Goal: Task Accomplishment & Management: Use online tool/utility

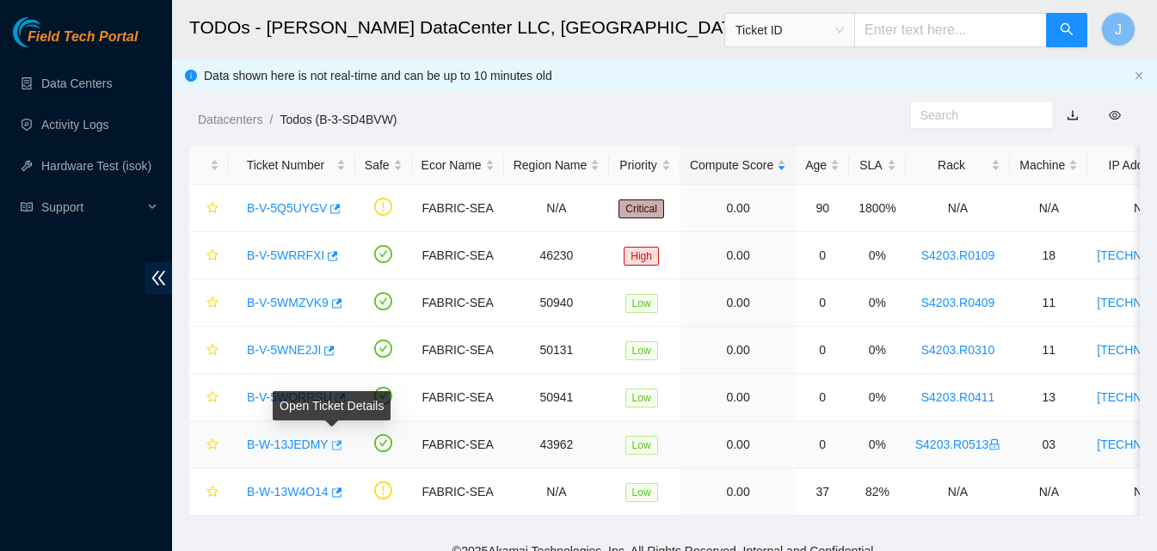
click at [330, 440] on icon "button" at bounding box center [336, 446] width 12 height 12
click at [331, 445] on icon "button" at bounding box center [336, 446] width 12 height 12
click at [80, 83] on link "Data Centers" at bounding box center [76, 84] width 71 height 14
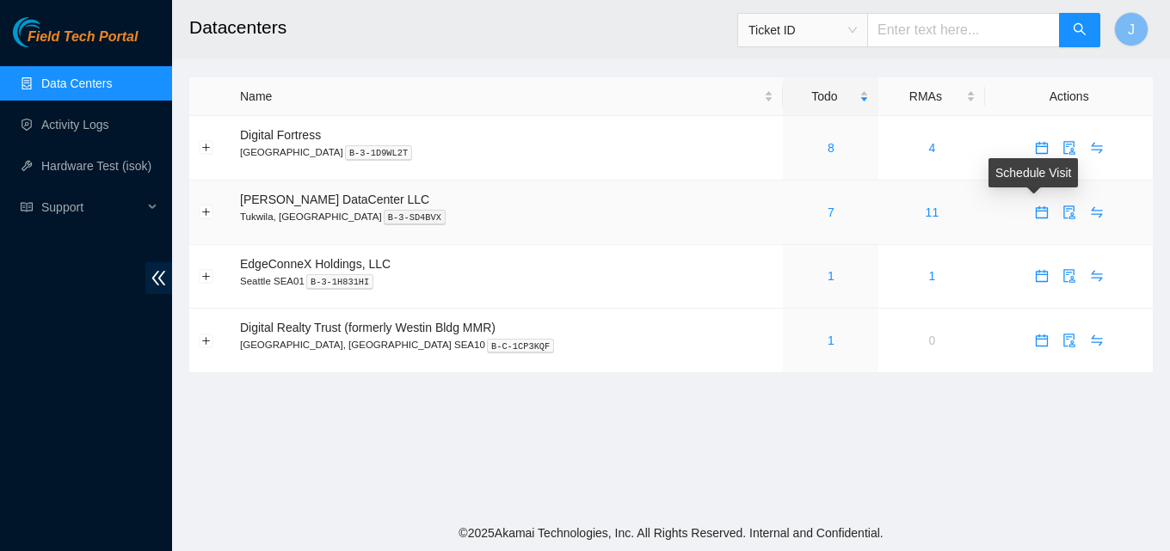
click at [1035, 212] on icon "calendar" at bounding box center [1042, 213] width 14 height 14
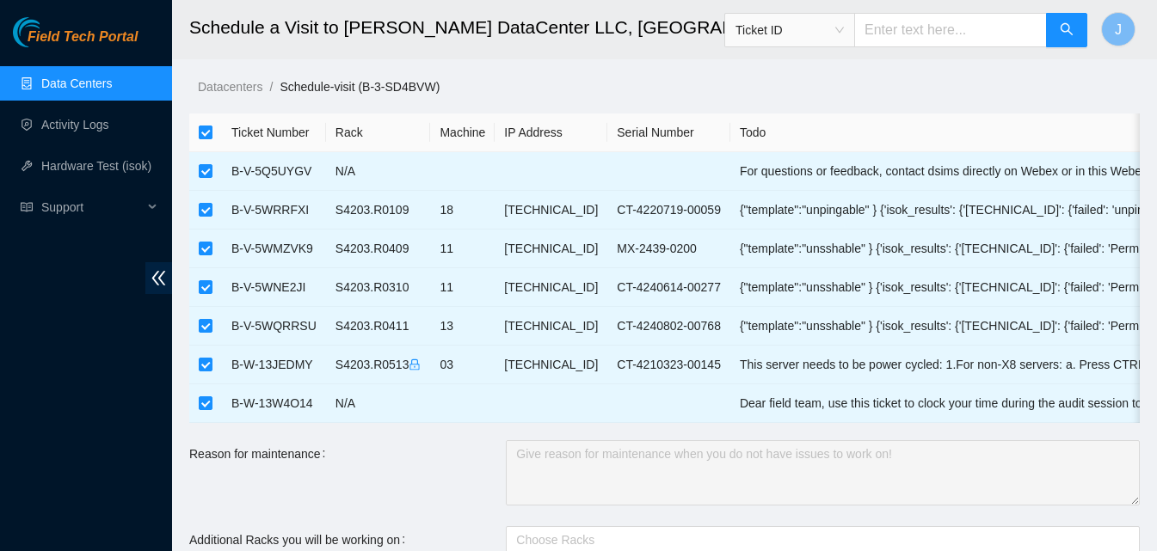
click at [204, 133] on input "checkbox" at bounding box center [206, 133] width 14 height 14
checkbox input "false"
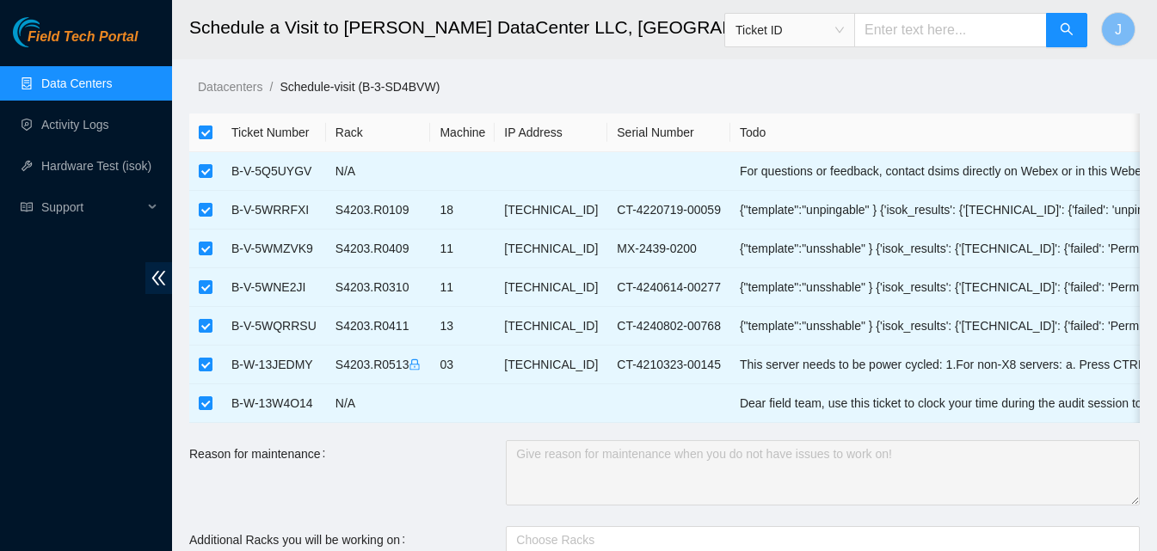
checkbox input "false"
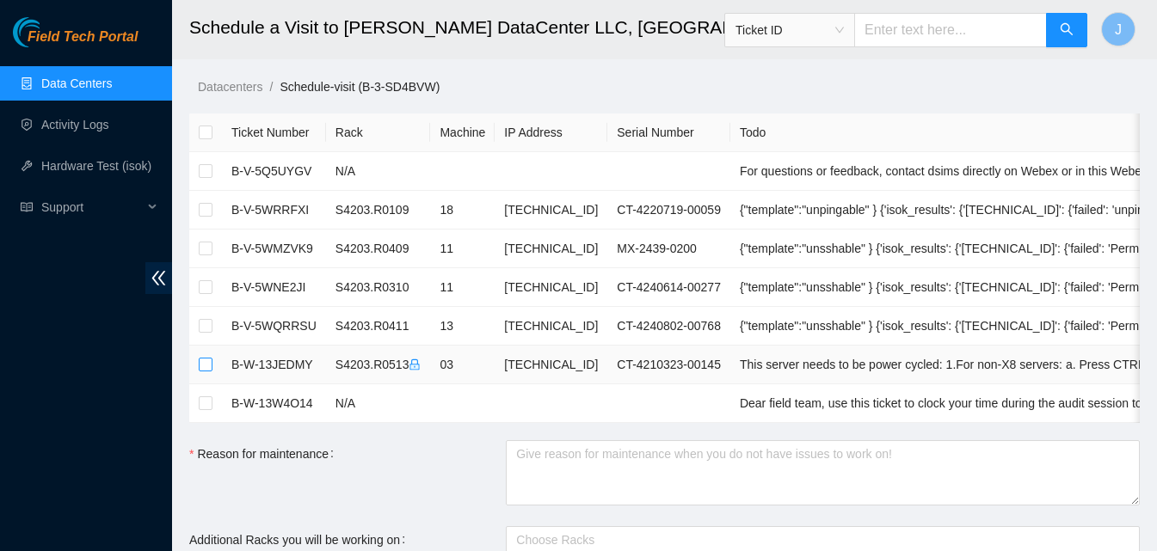
click at [206, 366] on input "checkbox" at bounding box center [206, 365] width 14 height 14
checkbox input "true"
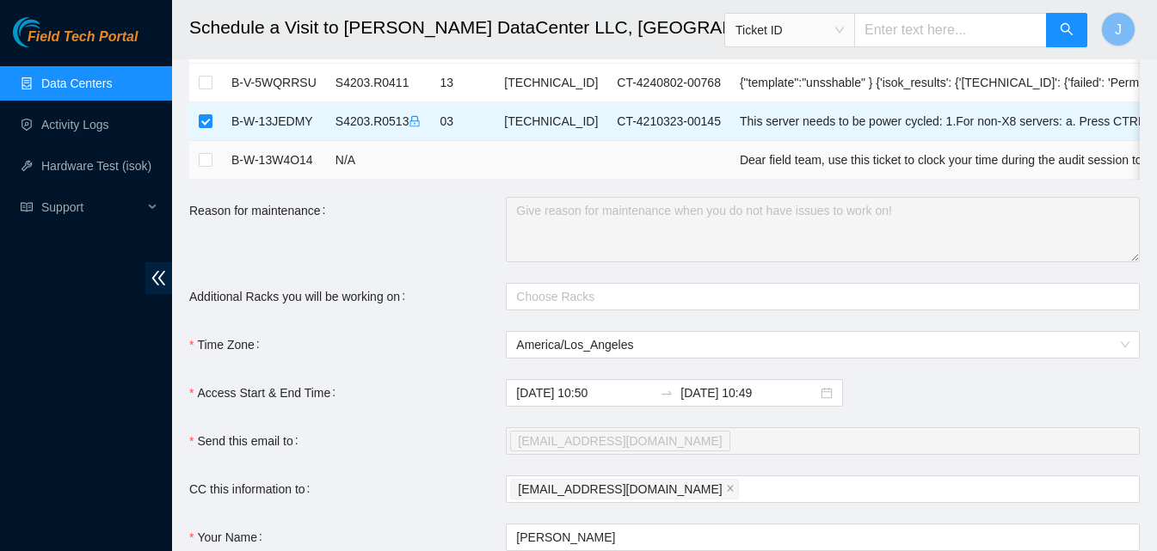
scroll to position [344, 0]
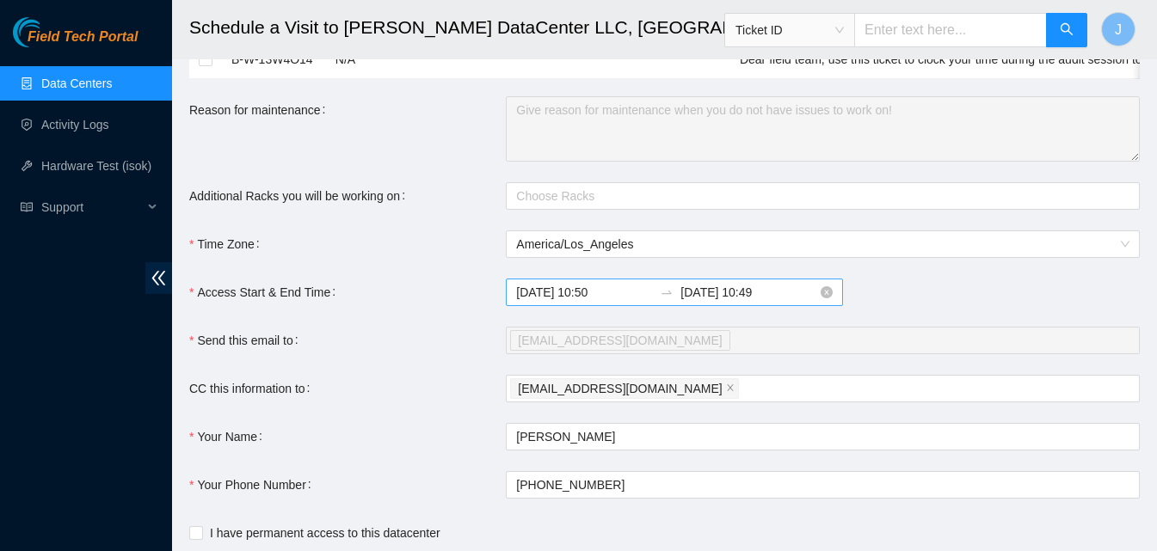
click at [590, 302] on input "2025-09-29 10:50" at bounding box center [584, 292] width 137 height 19
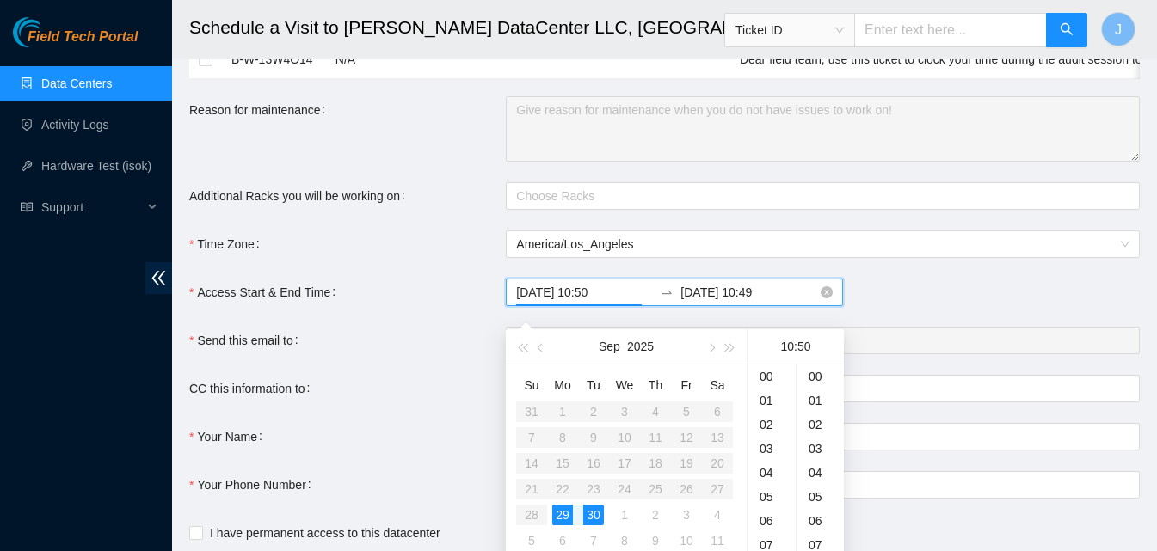
scroll to position [1204, 0]
click at [765, 447] on div "13" at bounding box center [772, 449] width 48 height 24
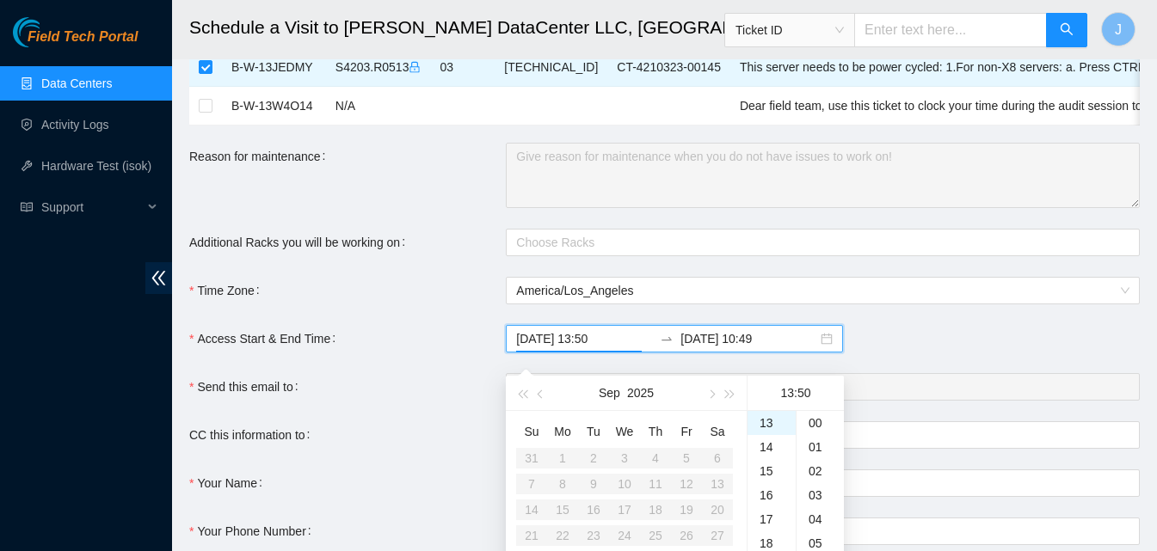
scroll to position [258, 0]
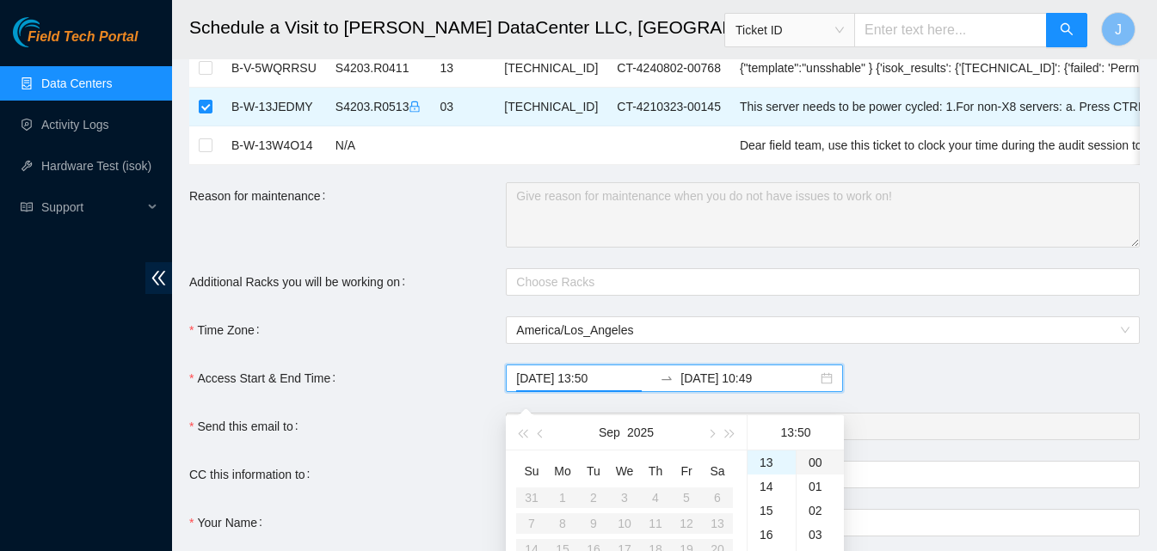
click at [815, 453] on div "00" at bounding box center [820, 463] width 47 height 24
type input "2025-09-29 13:00"
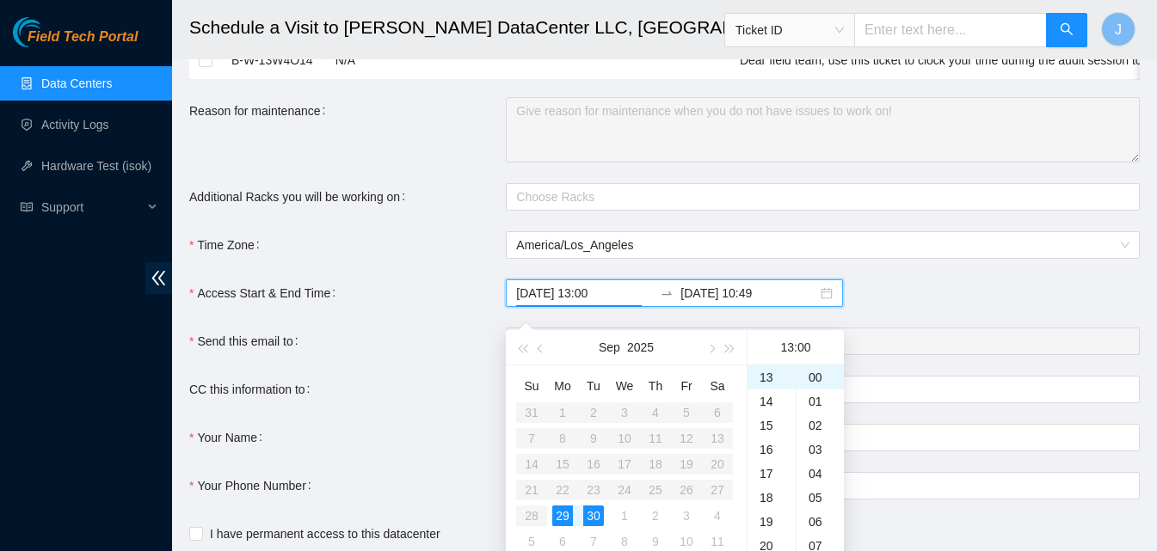
scroll to position [430, 0]
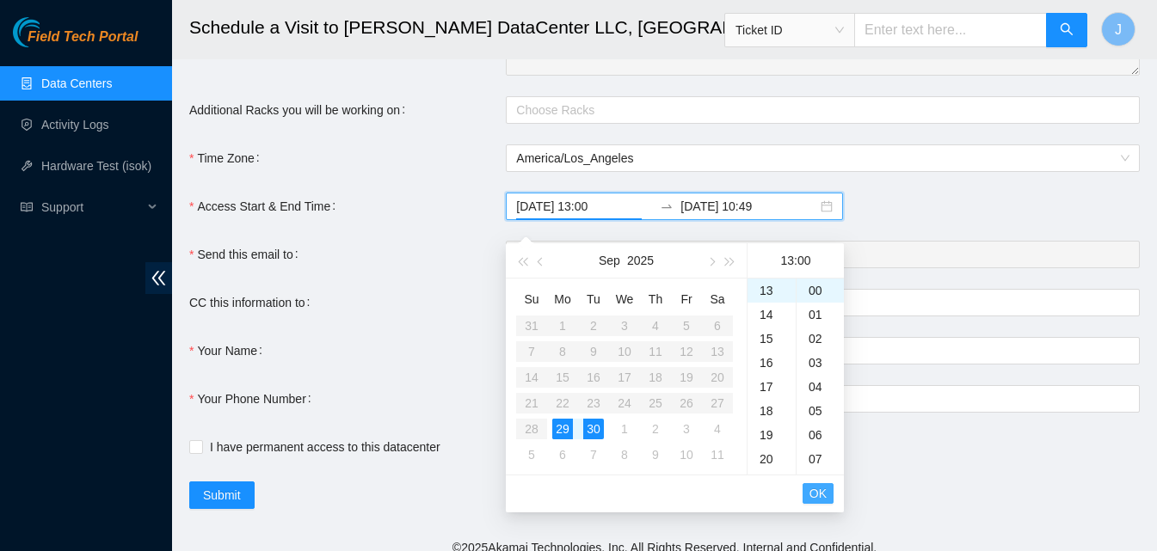
click at [817, 498] on span "OK" at bounding box center [818, 493] width 17 height 19
click at [569, 426] on div "29" at bounding box center [562, 429] width 21 height 21
click at [765, 461] on div "17" at bounding box center [772, 459] width 48 height 24
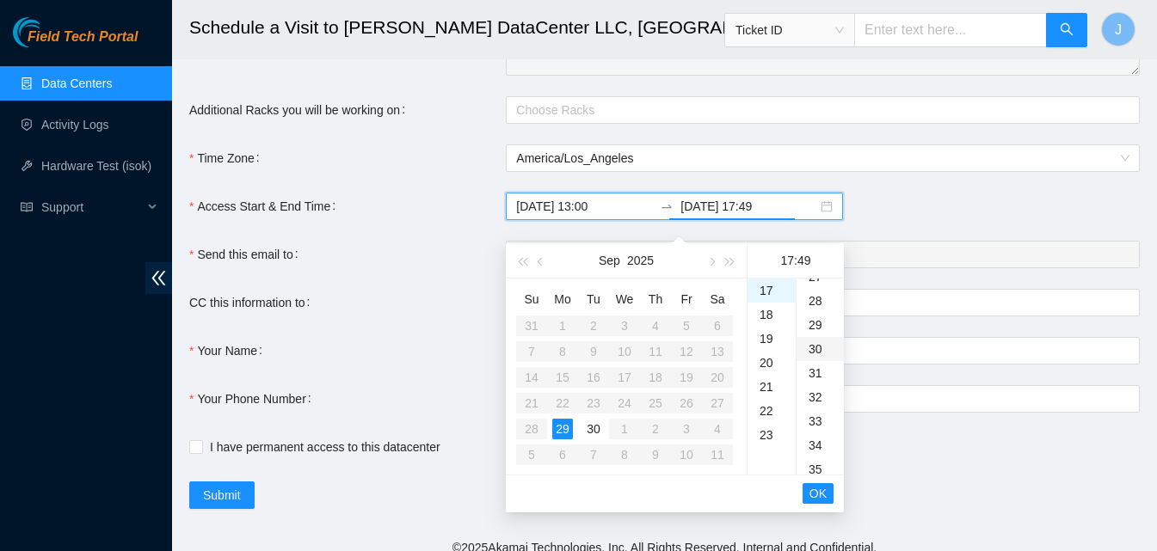
click at [816, 354] on div "30" at bounding box center [820, 349] width 47 height 24
type input "2025-09-29 17:30"
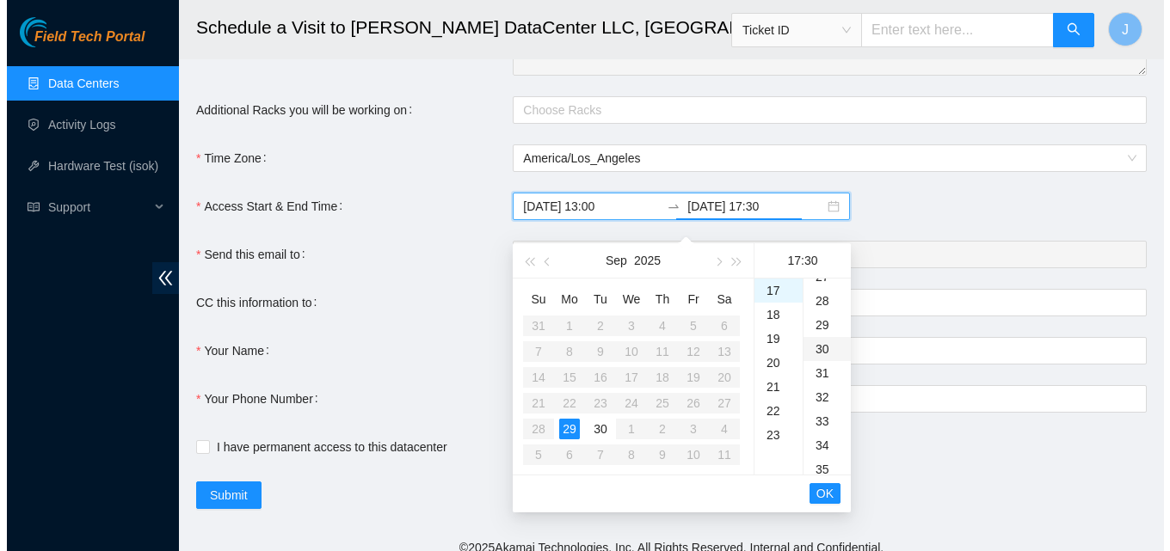
scroll to position [723, 0]
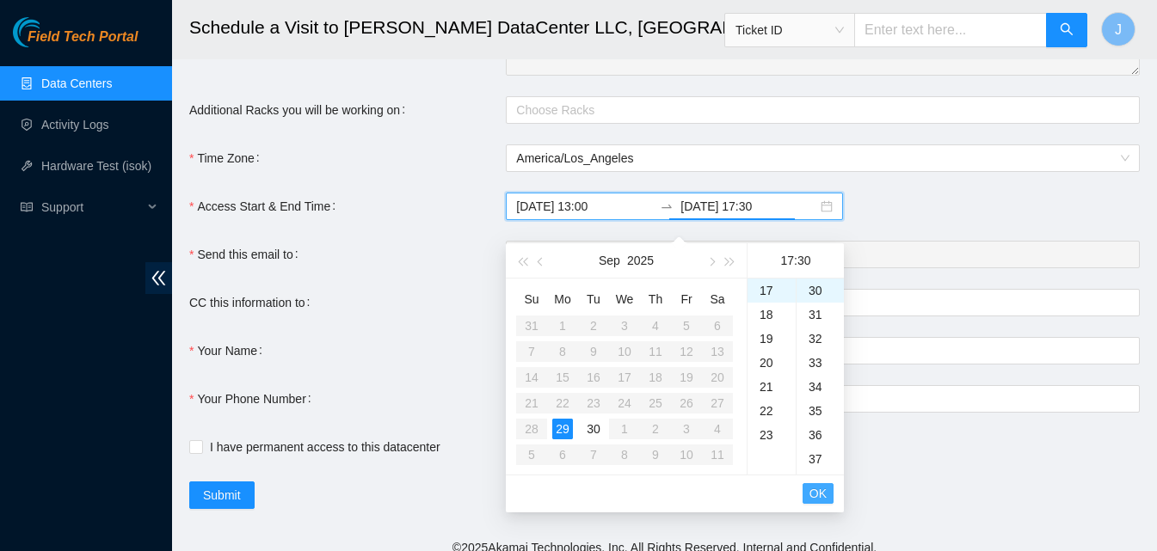
click at [826, 496] on span "OK" at bounding box center [818, 493] width 17 height 19
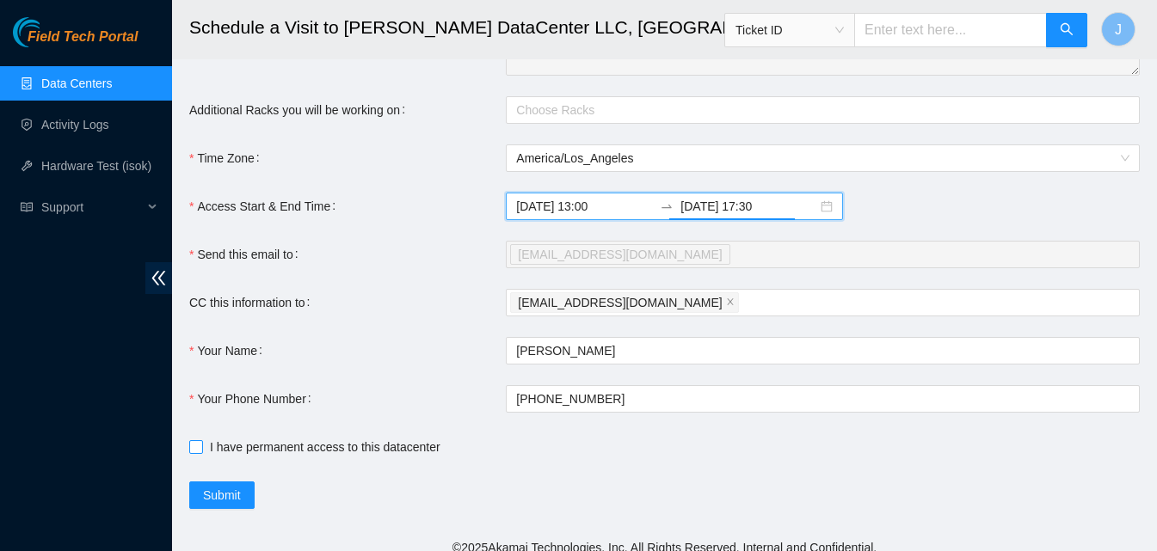
click at [201, 454] on span at bounding box center [196, 447] width 14 height 14
click at [201, 453] on input "I have permanent access to this datacenter" at bounding box center [195, 446] width 12 height 12
checkbox input "true"
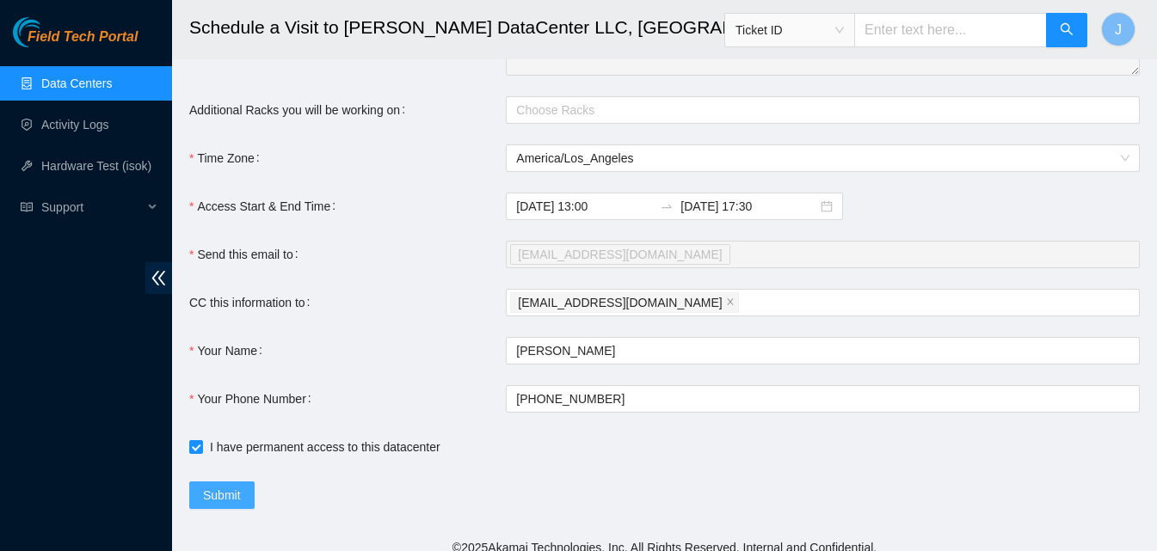
click at [224, 505] on span "Submit" at bounding box center [222, 495] width 38 height 19
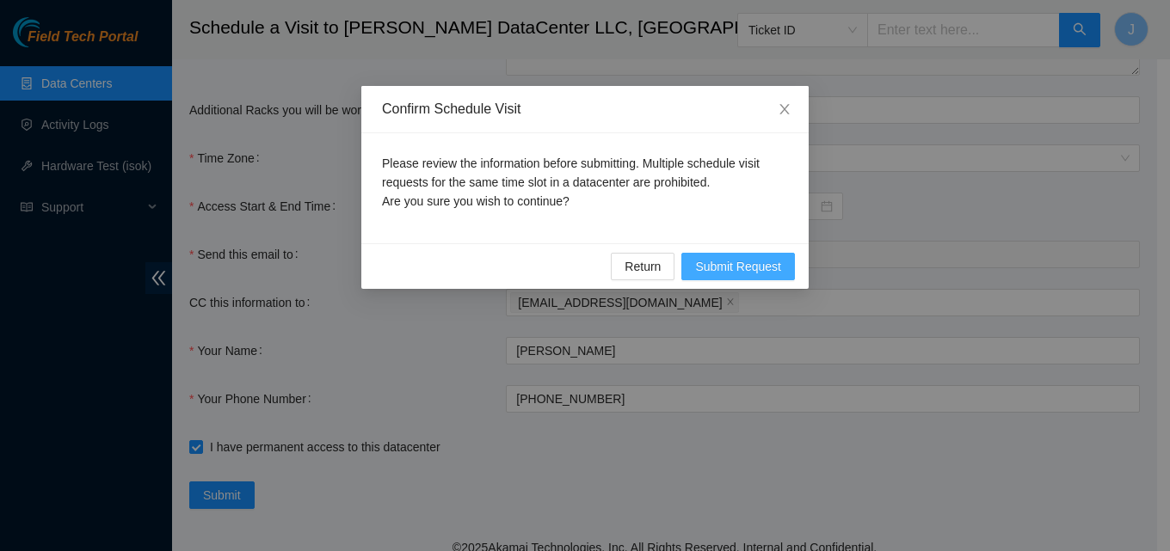
click at [786, 267] on button "Submit Request" at bounding box center [738, 267] width 114 height 28
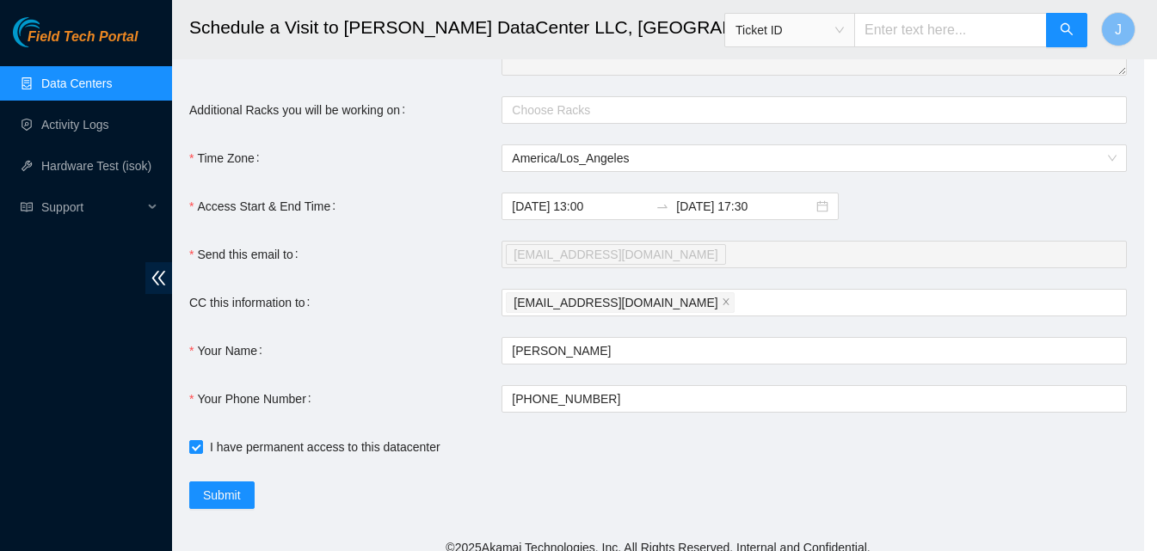
type input "2025-09-29 10:51"
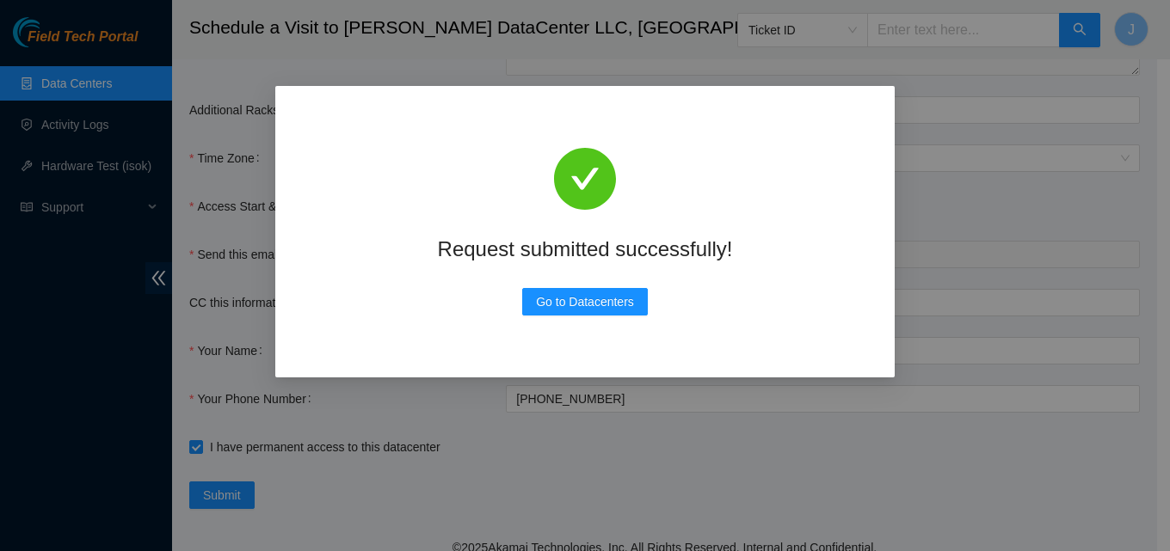
click at [581, 323] on div "Request submitted successfully! Go to Datacenters" at bounding box center [585, 232] width 578 height 250
click at [587, 306] on span "Go to Datacenters" at bounding box center [585, 302] width 98 height 19
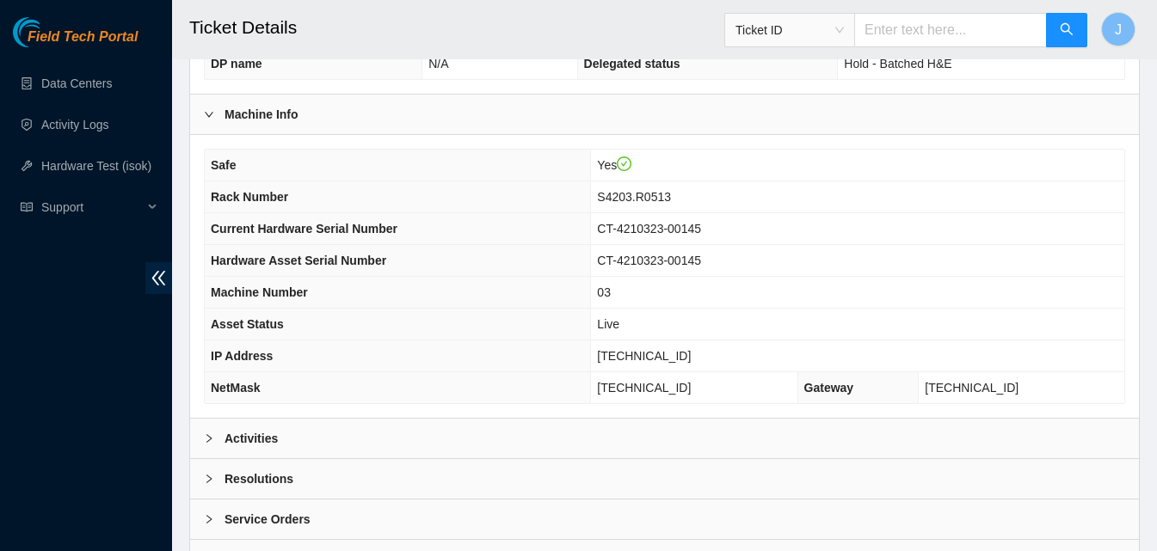
scroll to position [516, 0]
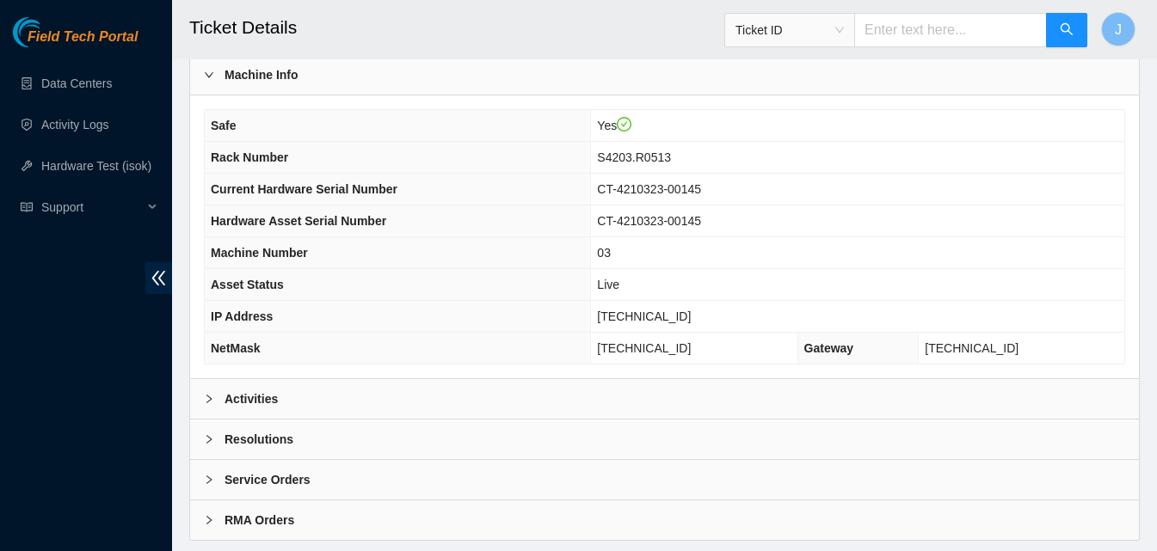
click at [351, 406] on div "Activities" at bounding box center [664, 399] width 949 height 40
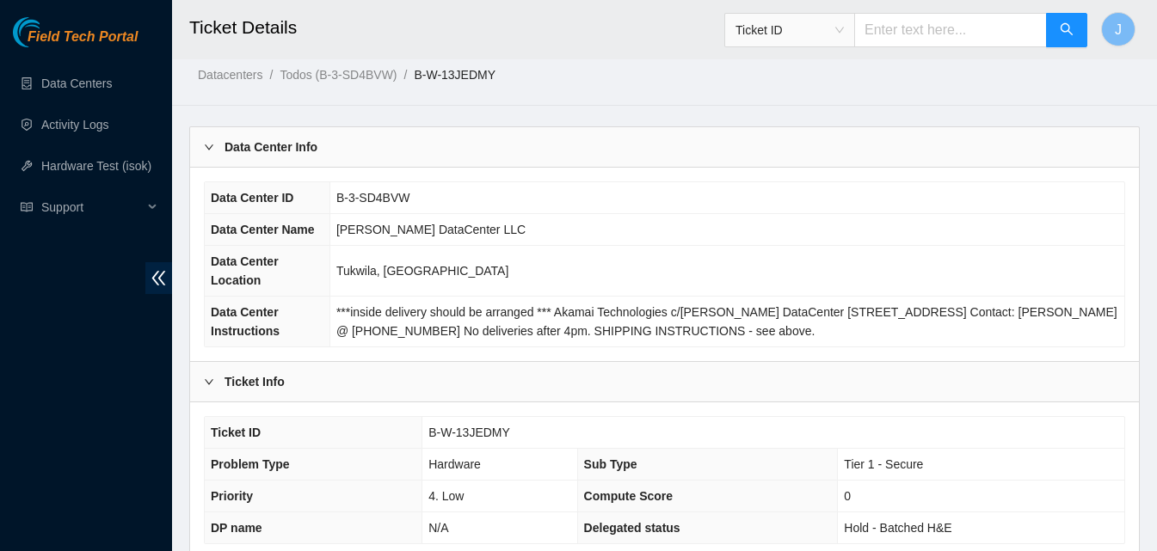
scroll to position [0, 0]
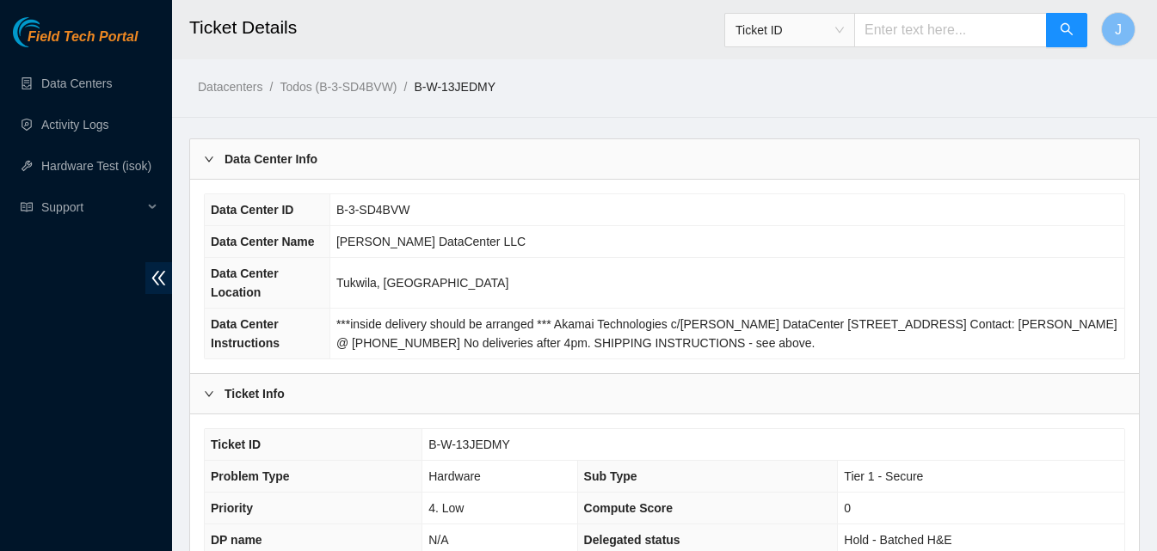
scroll to position [482, 0]
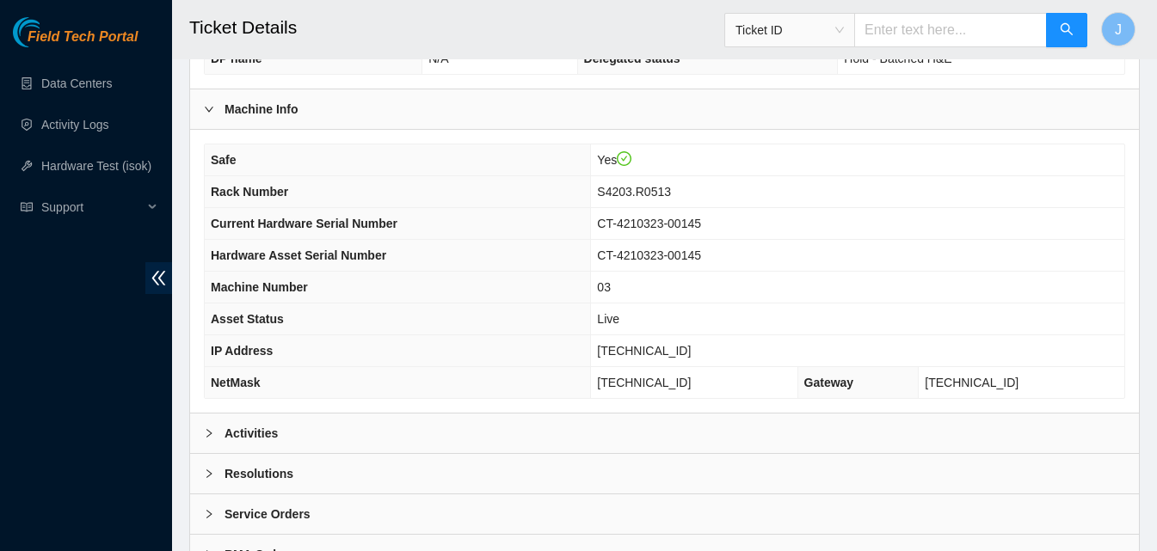
click at [915, 440] on div "Activities" at bounding box center [664, 434] width 949 height 40
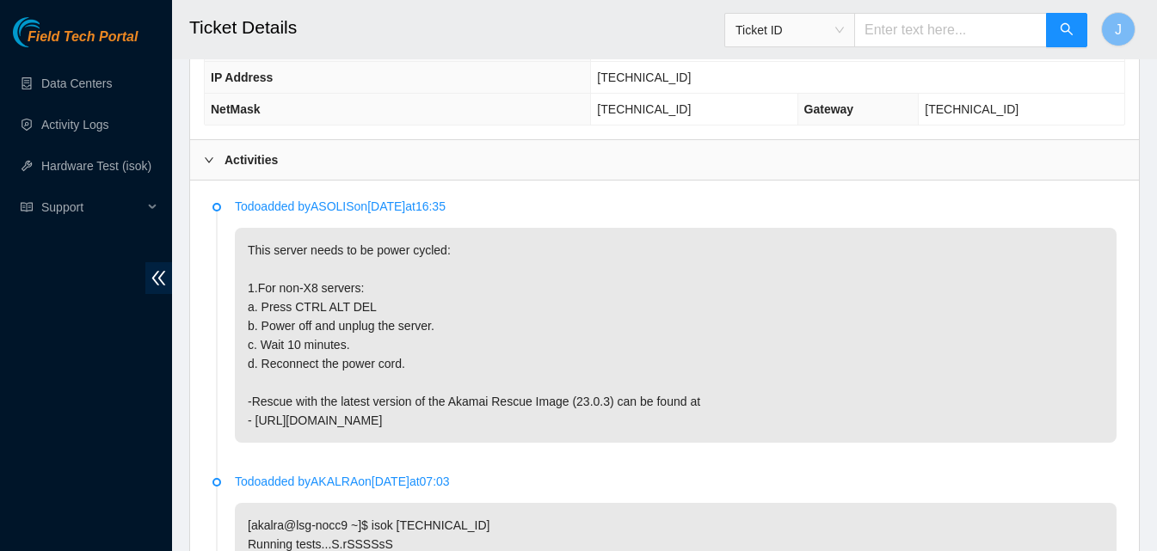
scroll to position [619, 0]
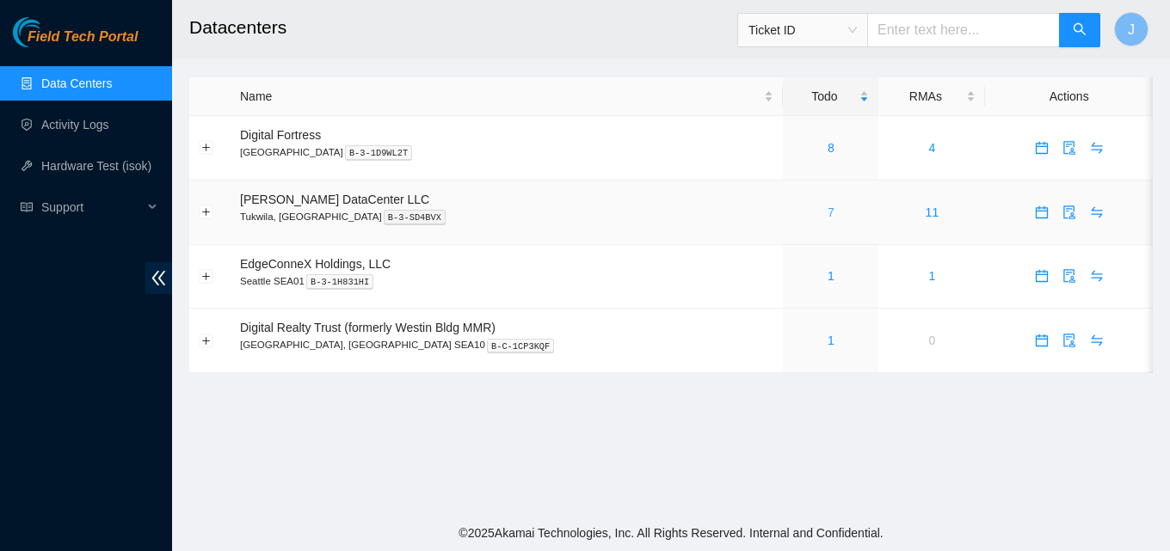
click at [828, 214] on link "7" at bounding box center [831, 213] width 7 height 14
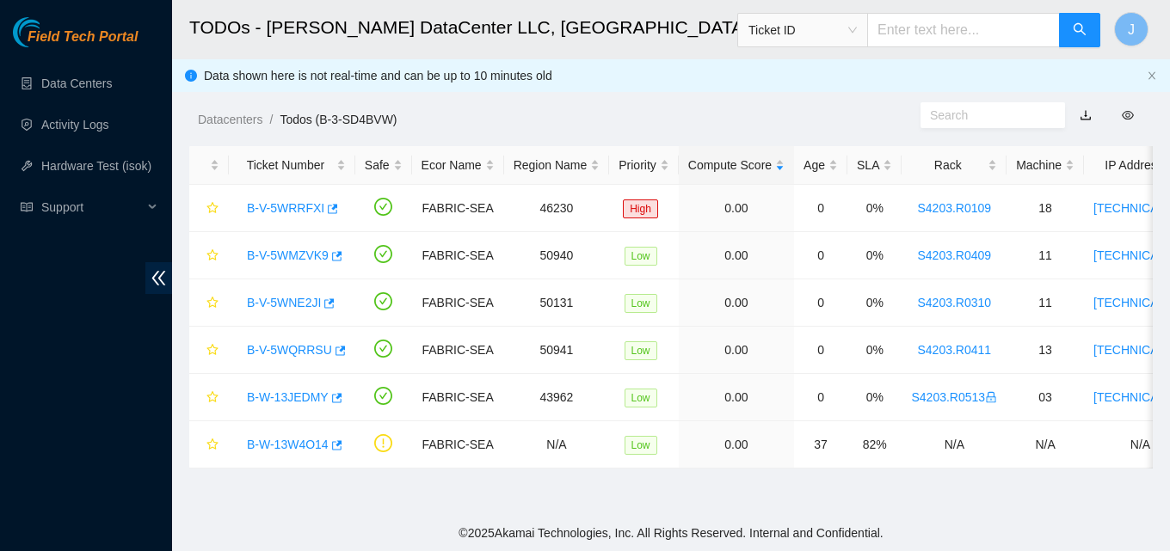
click at [0, 376] on div "Field Tech Portal Data Centers Activity Logs Hardware Test (isok) Support" at bounding box center [86, 284] width 172 height 534
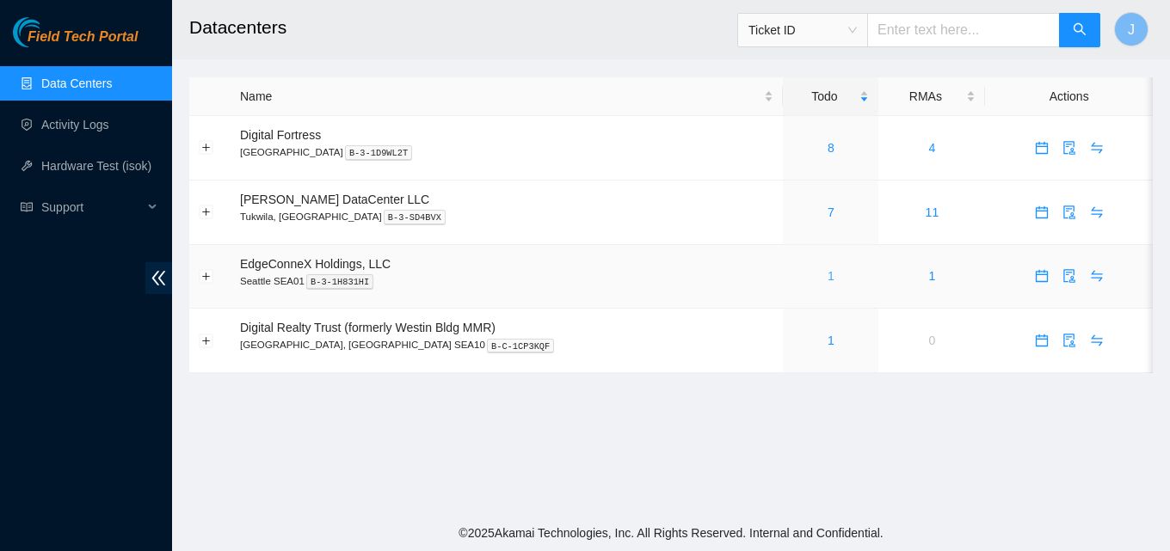
click at [828, 274] on link "1" at bounding box center [831, 276] width 7 height 14
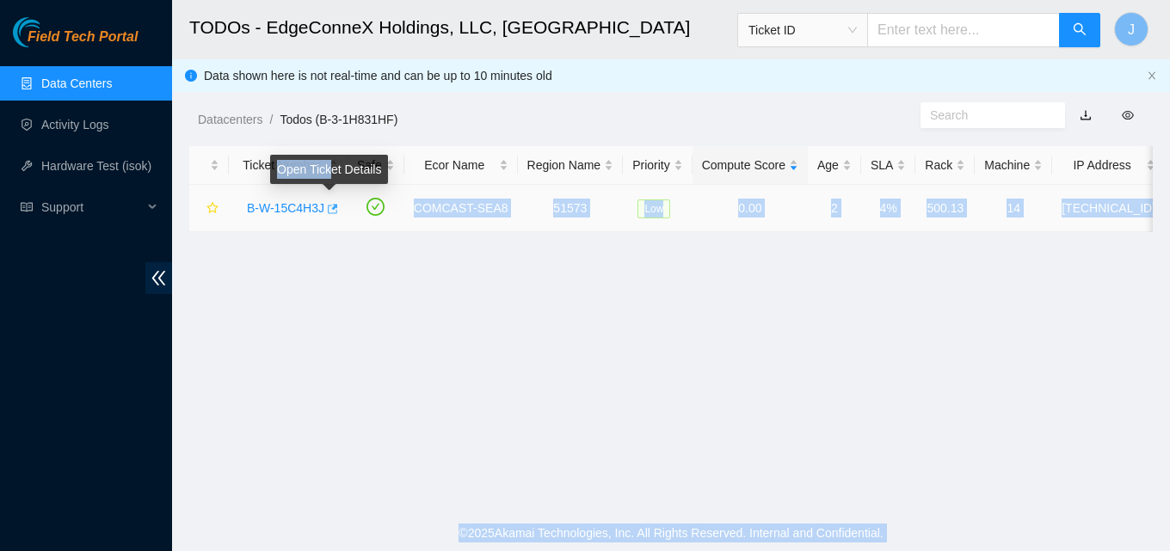
click at [330, 208] on body "Field Tech Portal Data Centers Activity Logs Hardware Test (isok) Support TODOs…" at bounding box center [585, 275] width 1170 height 551
click at [328, 209] on icon "button" at bounding box center [333, 208] width 10 height 9
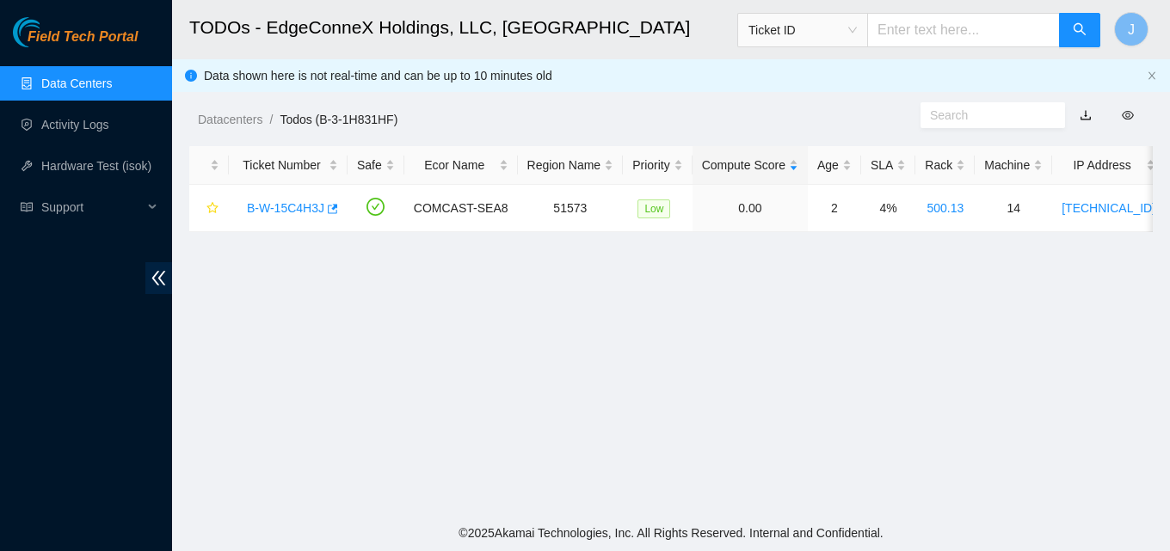
click at [430, 289] on main "TODOs - EdgeConneX Holdings, LLC, Seattle SEA01 Ticket ID J Data shown here is …" at bounding box center [671, 257] width 998 height 515
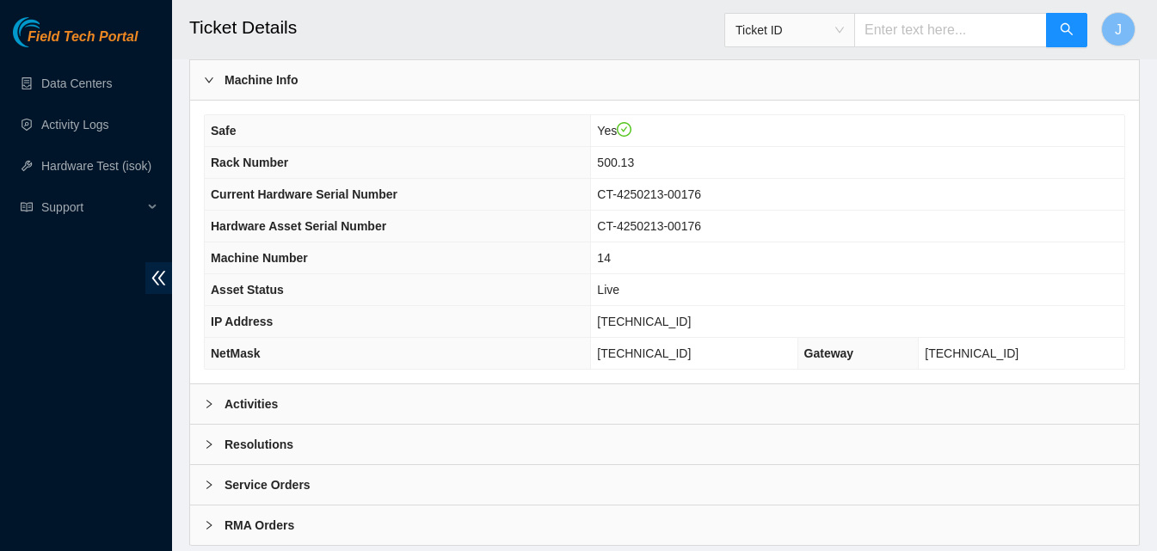
scroll to position [603, 0]
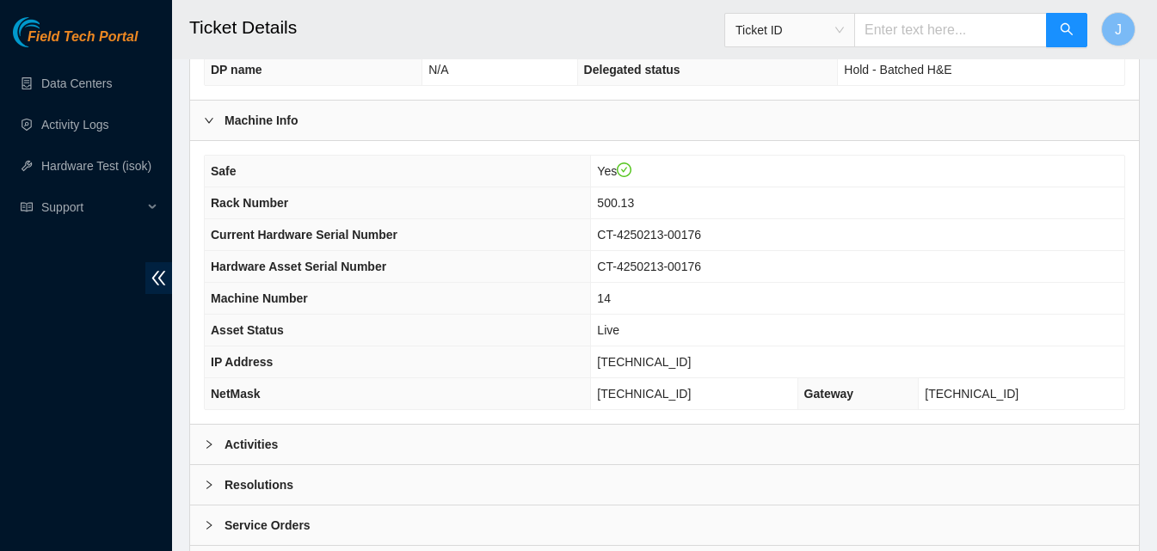
click at [780, 446] on div "Activities" at bounding box center [664, 445] width 949 height 40
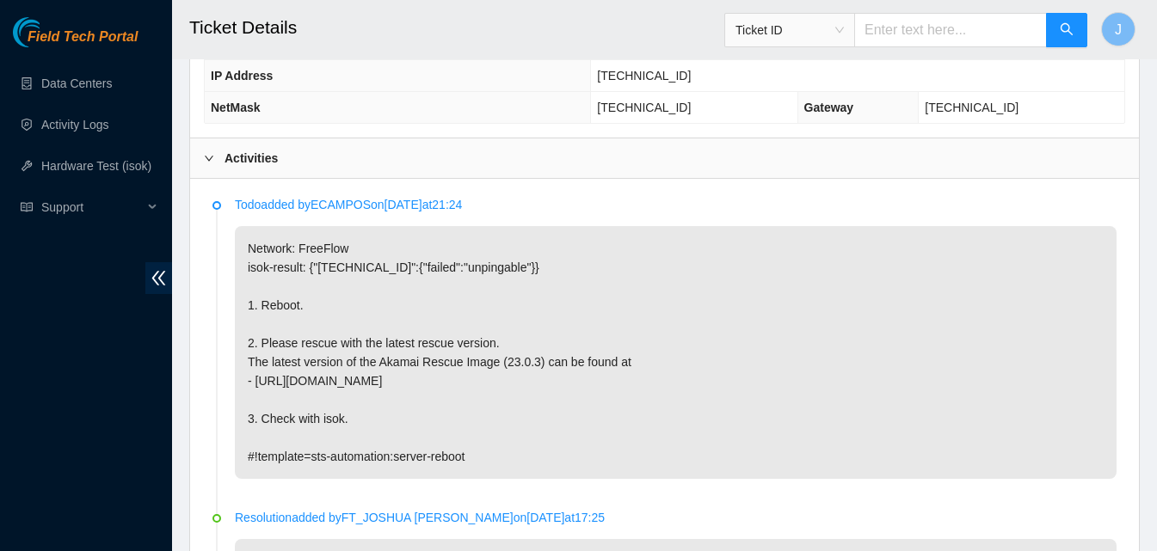
scroll to position [881, 0]
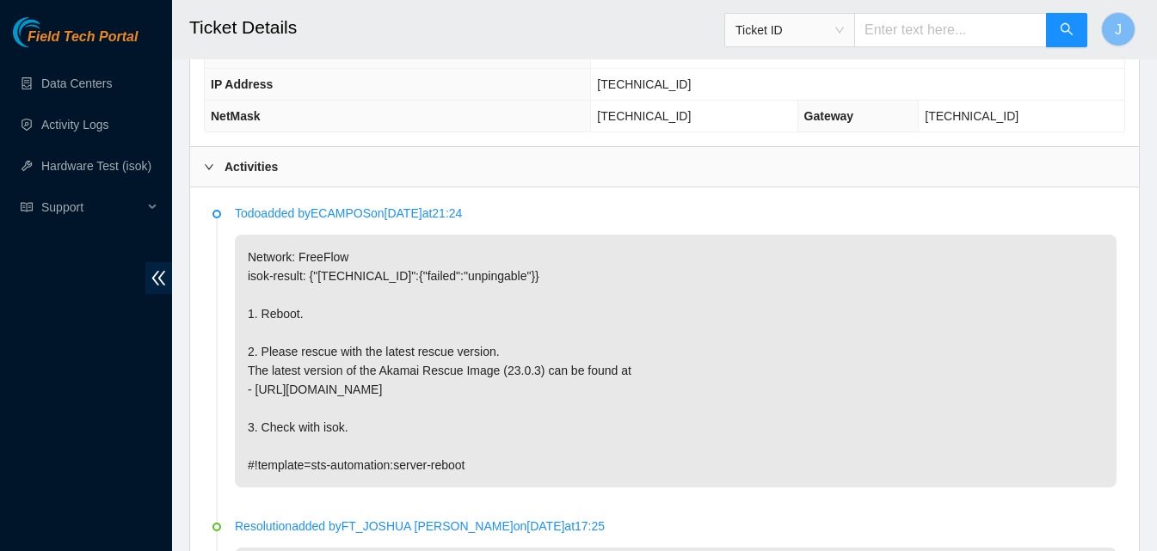
click at [769, 373] on p "Network: FreeFlow isok-result: {"23.32.46.215":{"failed":"unpingable"}} 1. Rebo…" at bounding box center [676, 361] width 882 height 253
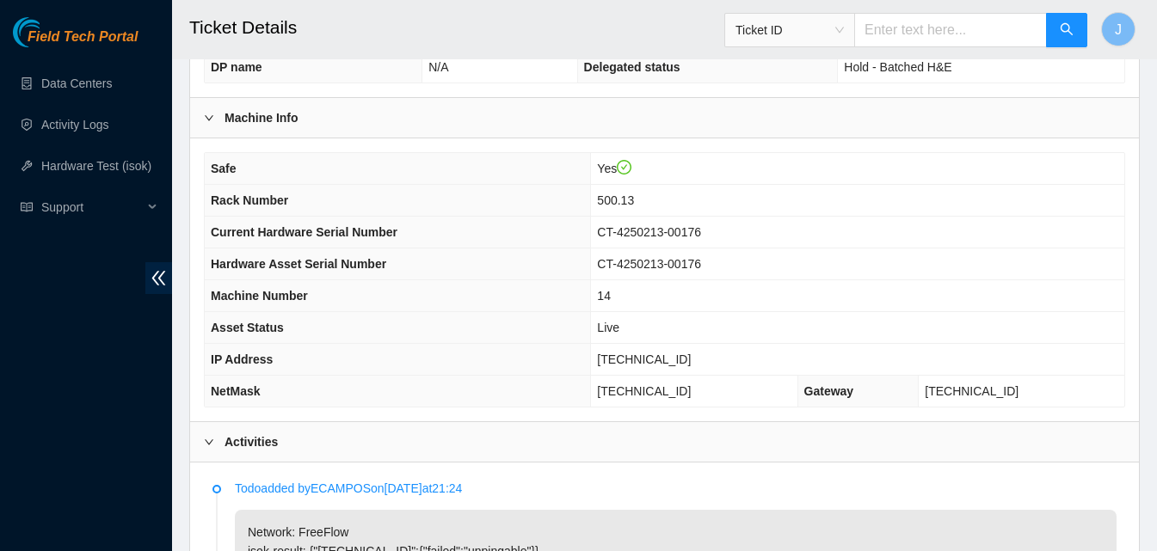
scroll to position [588, 0]
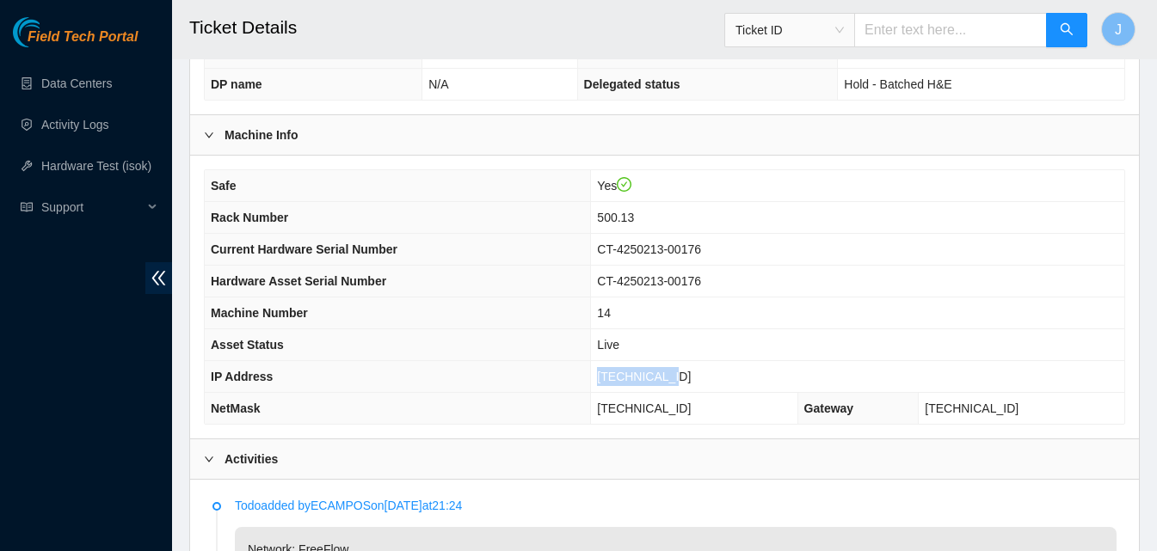
drag, startPoint x: 754, startPoint y: 380, endPoint x: 586, endPoint y: 366, distance: 168.3
click at [586, 366] on tr "IP Address 23.32.46.215" at bounding box center [665, 377] width 920 height 32
copy tr "23.32.46.215"
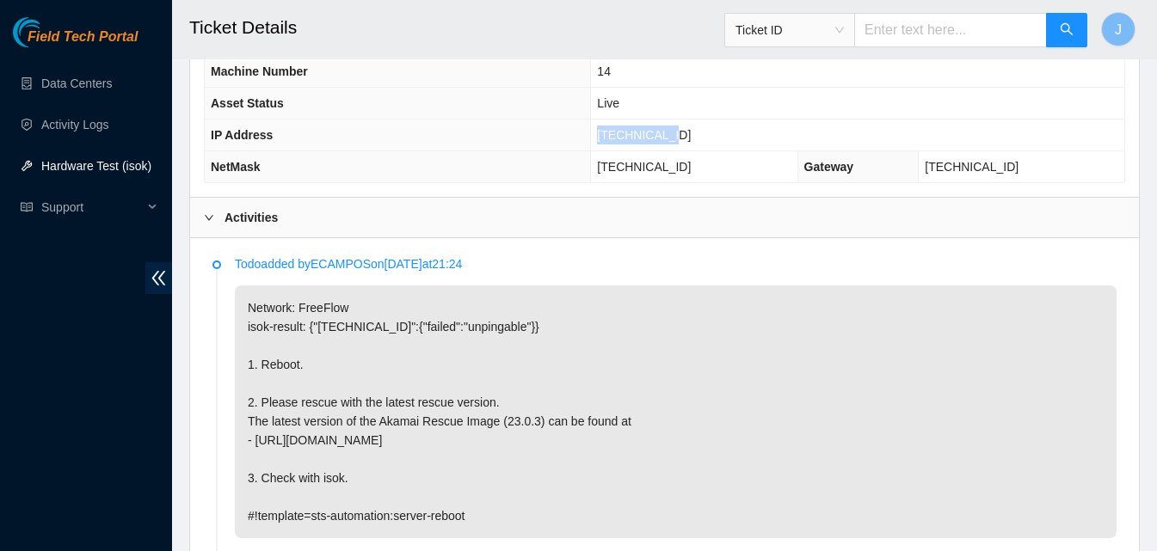
scroll to position [848, 0]
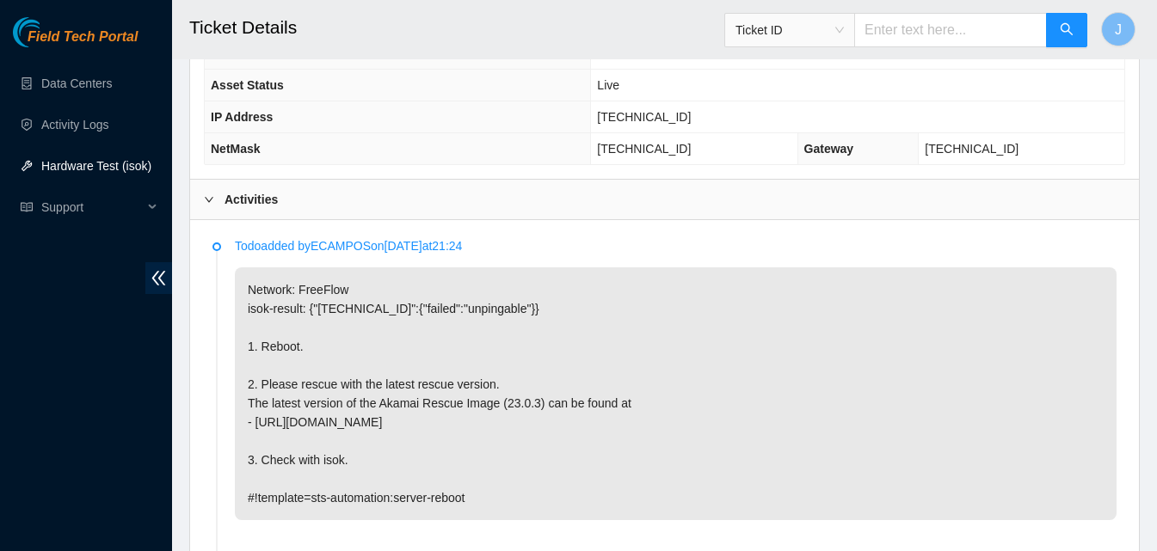
click at [464, 206] on div "Activities" at bounding box center [664, 200] width 949 height 40
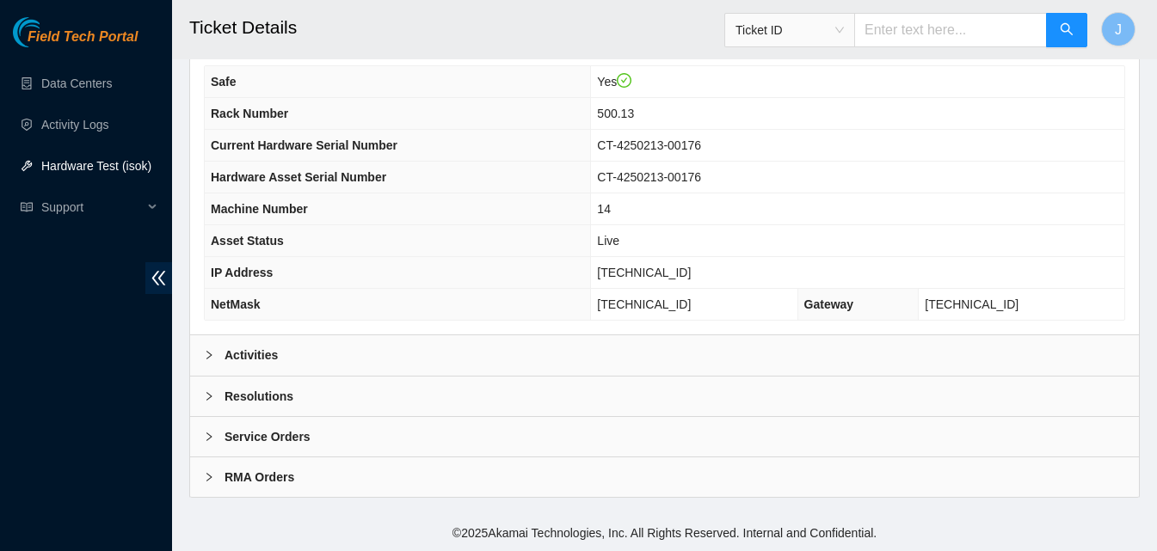
scroll to position [692, 0]
click at [420, 385] on div "Resolutions" at bounding box center [664, 397] width 949 height 40
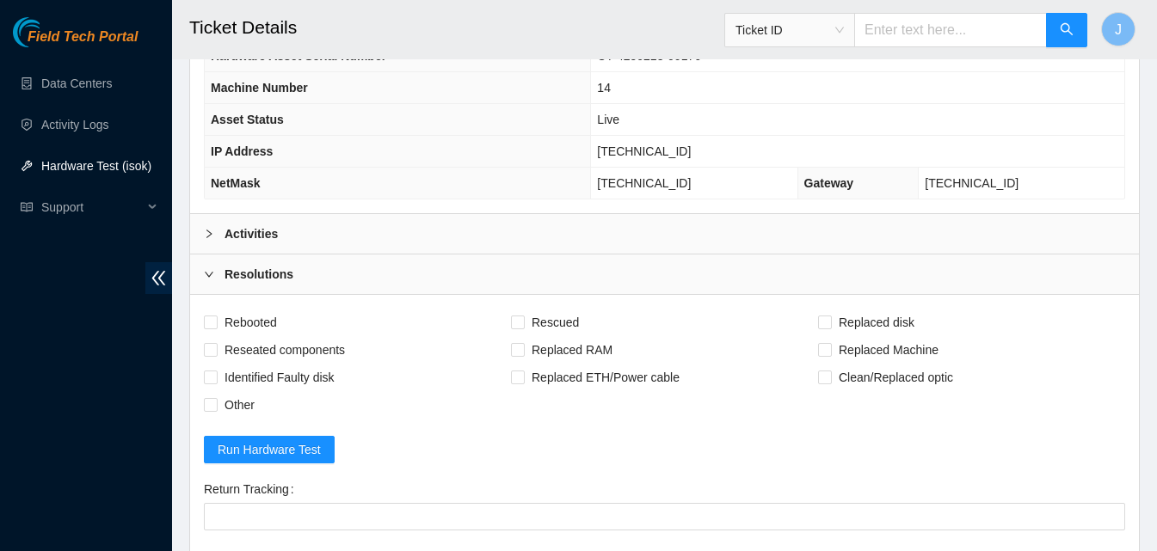
scroll to position [982, 0]
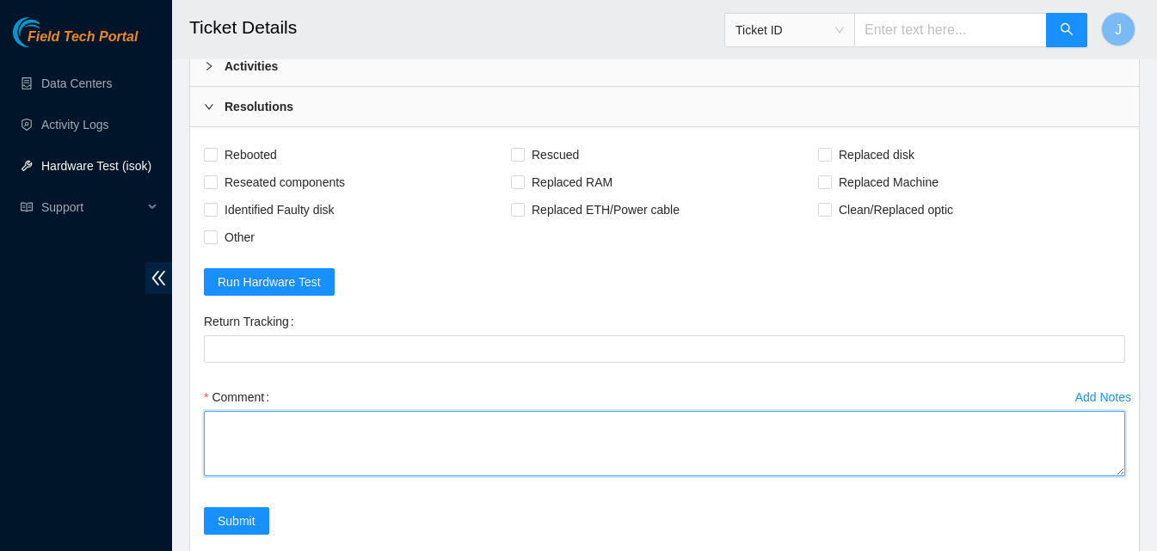
click at [416, 427] on textarea "Comment" at bounding box center [664, 443] width 921 height 65
type textarea "server was found up and pingable ran isok came back permission denied. rescued …"
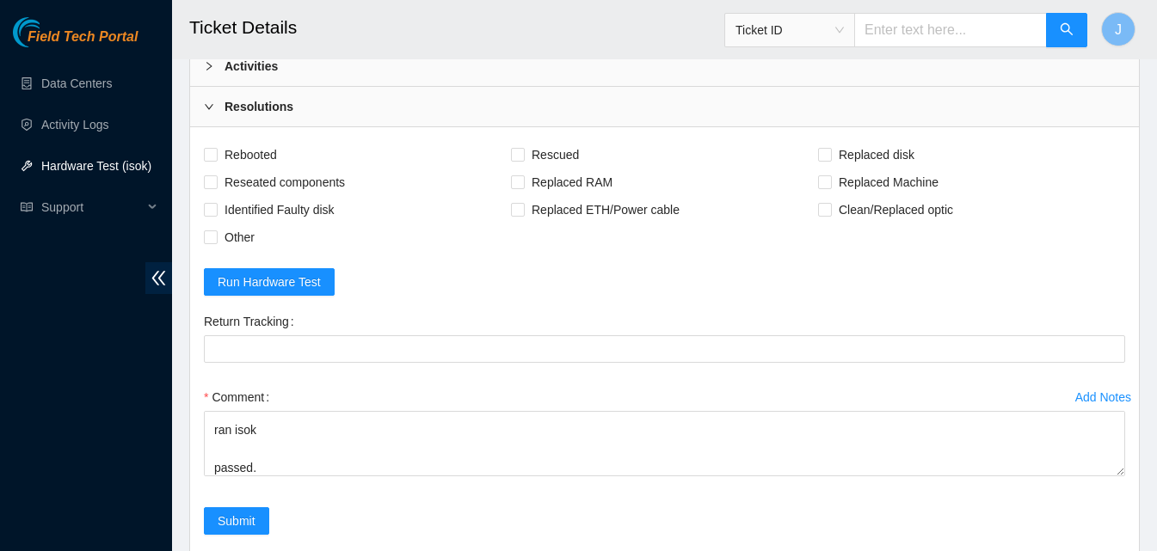
click at [229, 506] on div "Add Notes Comment server was found up and pingable ran isok came back permissio…" at bounding box center [664, 446] width 935 height 124
click at [227, 519] on span "Submit" at bounding box center [237, 521] width 38 height 19
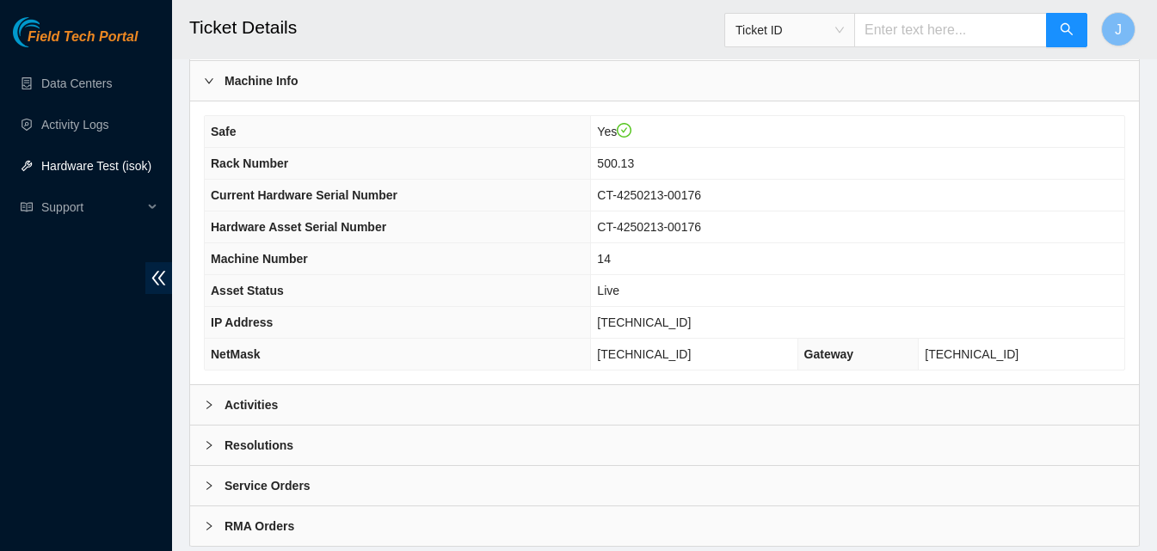
scroll to position [655, 0]
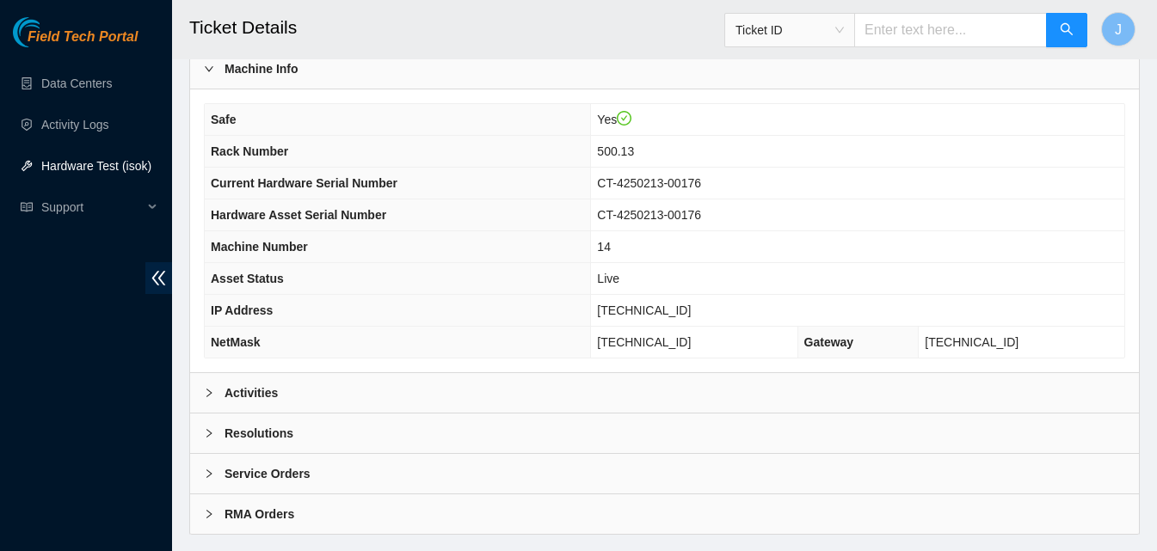
click at [537, 399] on div "Activities" at bounding box center [664, 393] width 949 height 40
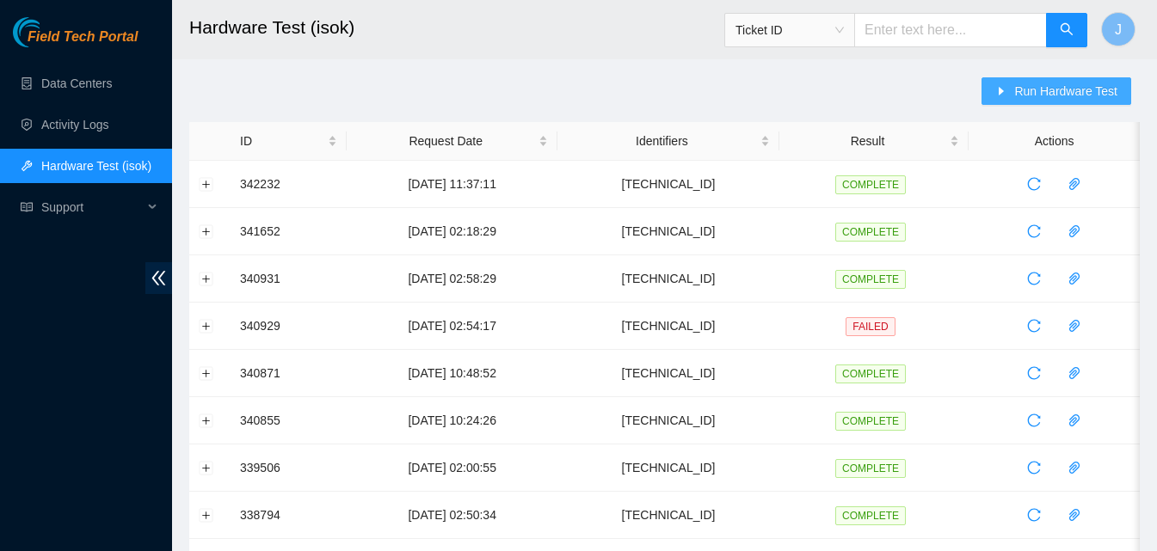
click at [1060, 87] on span "Run Hardware Test" at bounding box center [1065, 91] width 103 height 19
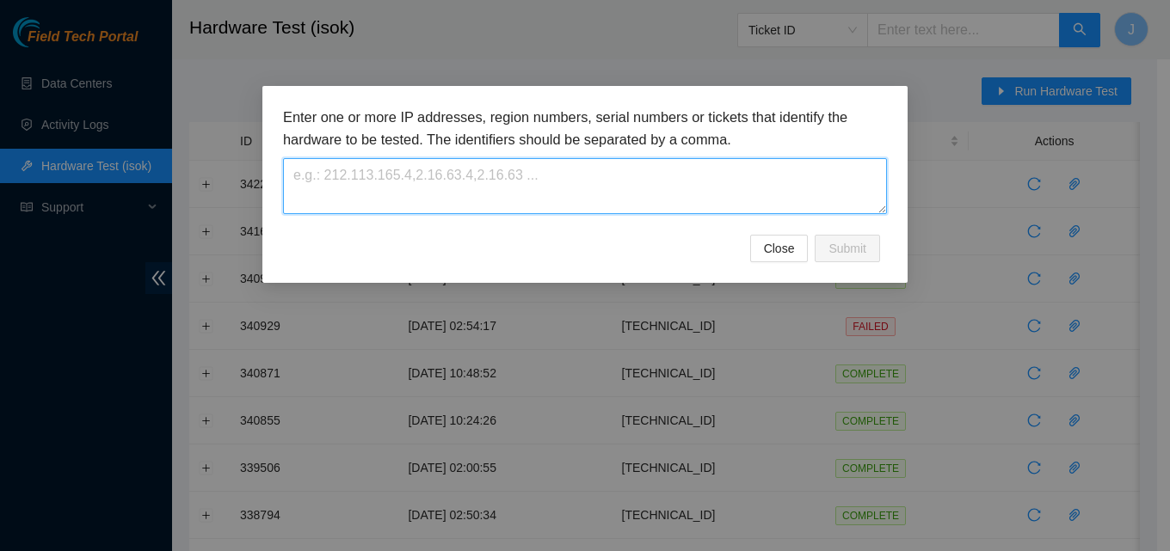
click at [612, 206] on textarea at bounding box center [585, 186] width 604 height 56
paste textarea "[TECHNICAL_ID]"
type textarea "[TECHNICAL_ID]"
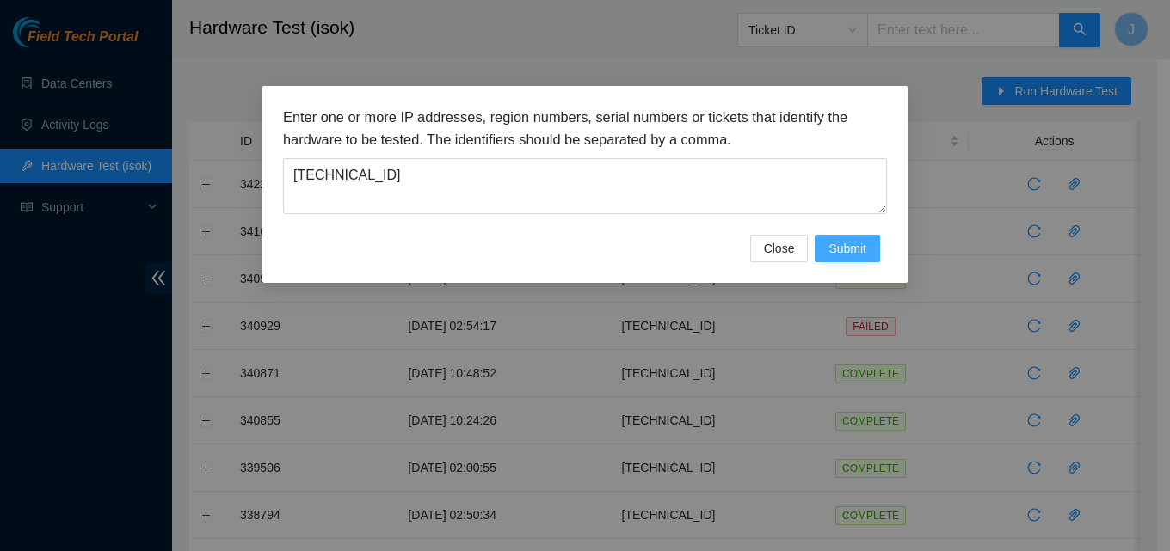
click at [835, 256] on span "Submit" at bounding box center [847, 248] width 38 height 19
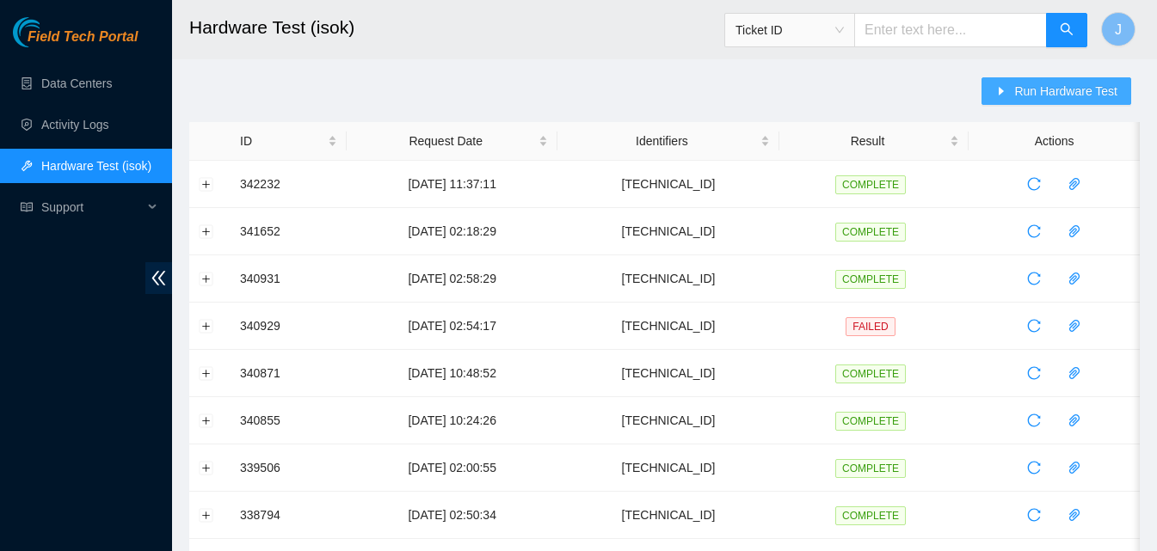
click at [1019, 98] on span "Run Hardware Test" at bounding box center [1065, 91] width 103 height 19
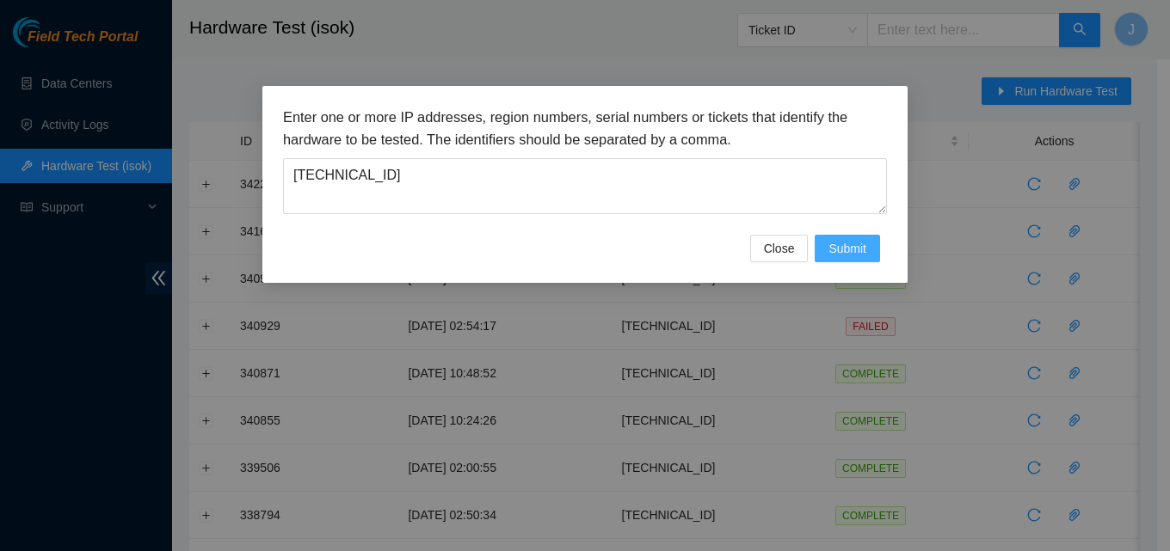
click at [838, 243] on span "Submit" at bounding box center [847, 248] width 38 height 19
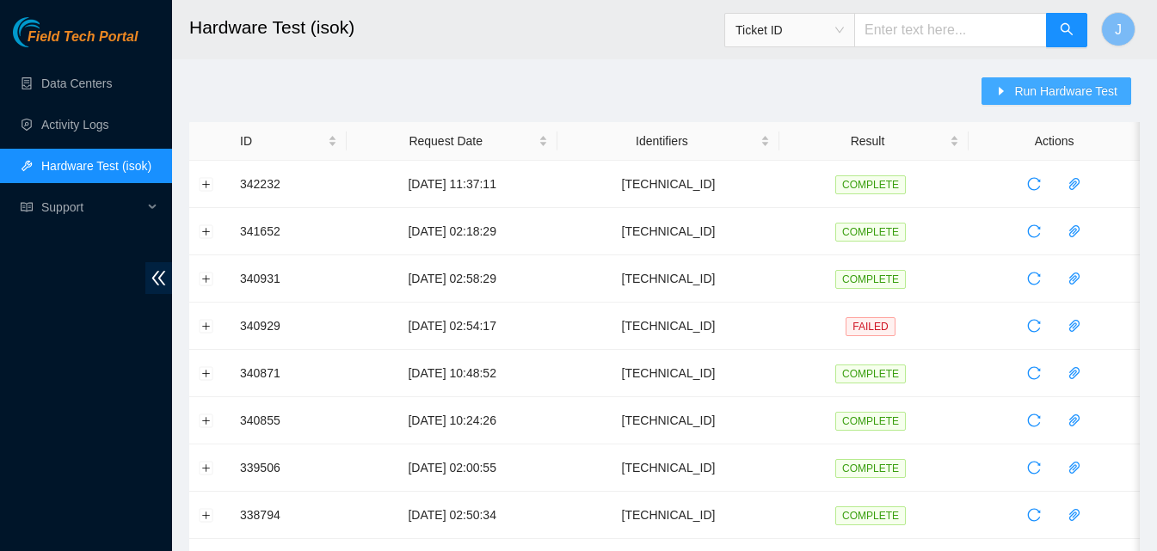
click at [1034, 98] on span "Run Hardware Test" at bounding box center [1065, 91] width 103 height 19
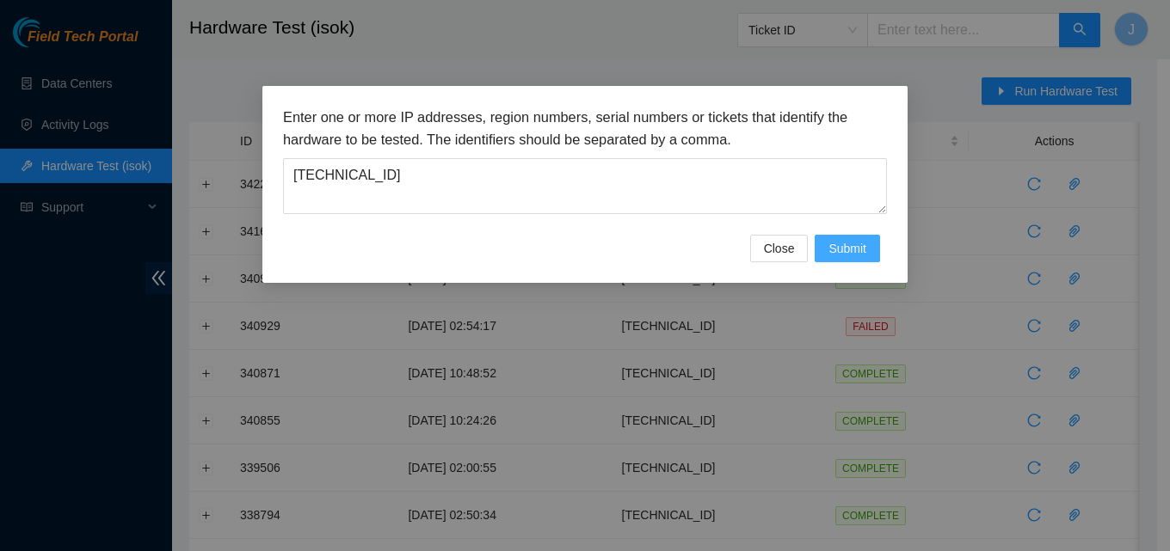
click at [840, 231] on div "Enter one or more IP addresses, region numbers, serial numbers or tickets that …" at bounding box center [585, 171] width 604 height 128
click at [839, 243] on span "Submit" at bounding box center [847, 248] width 38 height 19
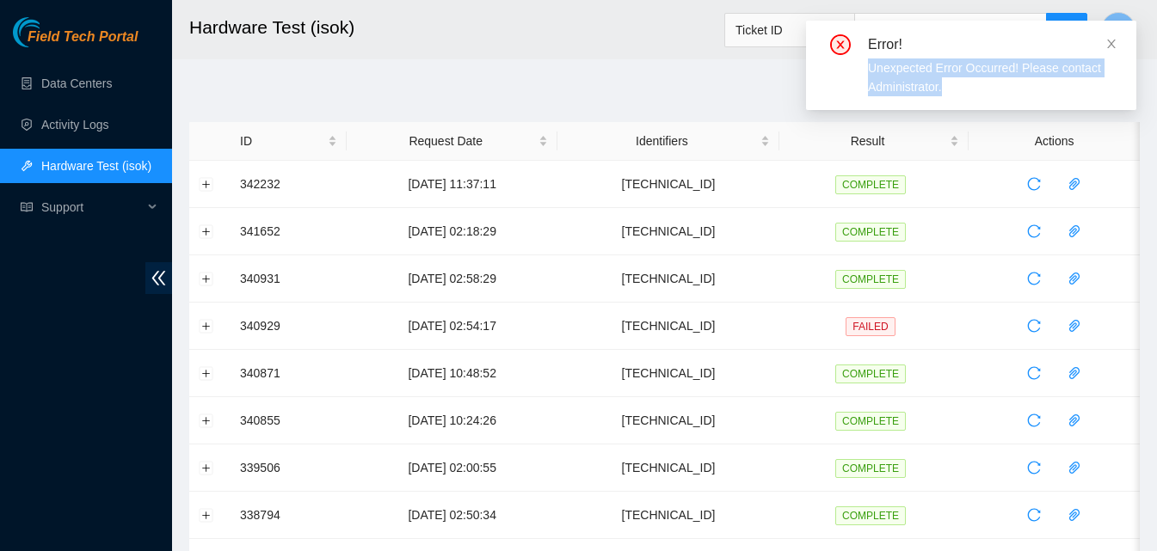
drag, startPoint x: 971, startPoint y: 89, endPoint x: 835, endPoint y: 65, distance: 138.0
click at [836, 65] on div "Error! Unexpected Error Occurred! Please contact Administrator." at bounding box center [971, 65] width 289 height 62
copy div "Unexpected Error Occurred! Please contact Administrator."
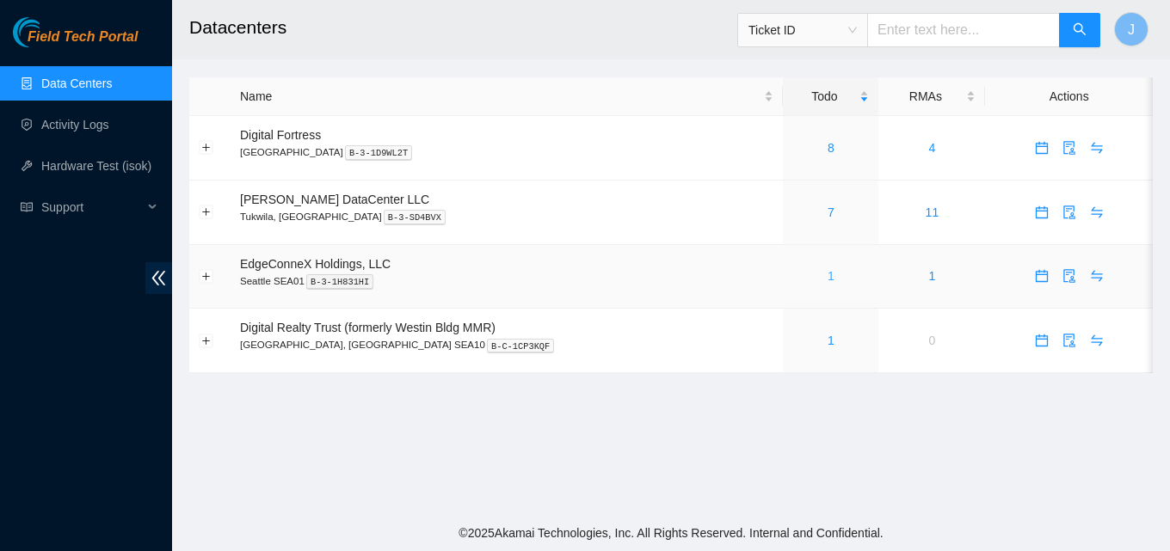
click at [828, 281] on link "1" at bounding box center [831, 276] width 7 height 14
click at [828, 338] on link "1" at bounding box center [831, 341] width 7 height 14
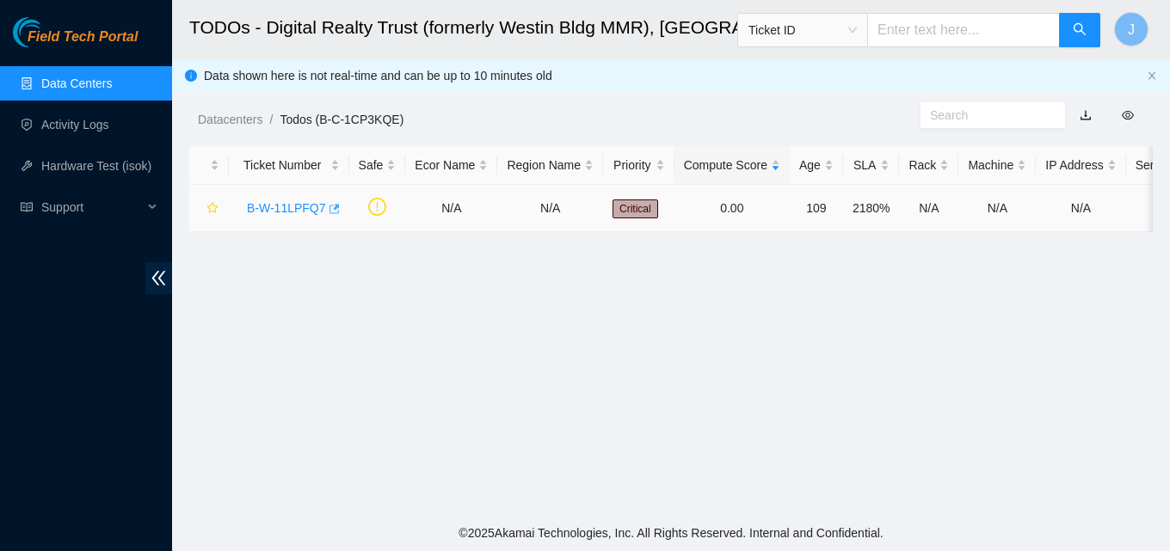
click at [335, 210] on td "B-W-11LPFQ7" at bounding box center [289, 208] width 120 height 47
click at [332, 209] on icon "button" at bounding box center [333, 209] width 12 height 12
click at [52, 81] on link "Data Centers" at bounding box center [76, 84] width 71 height 14
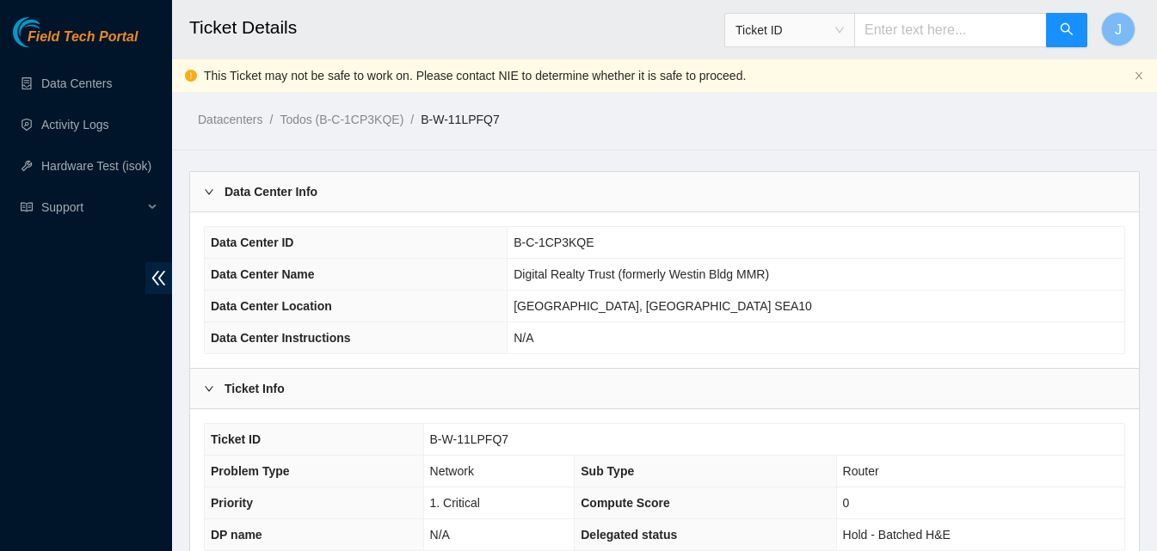
scroll to position [482, 0]
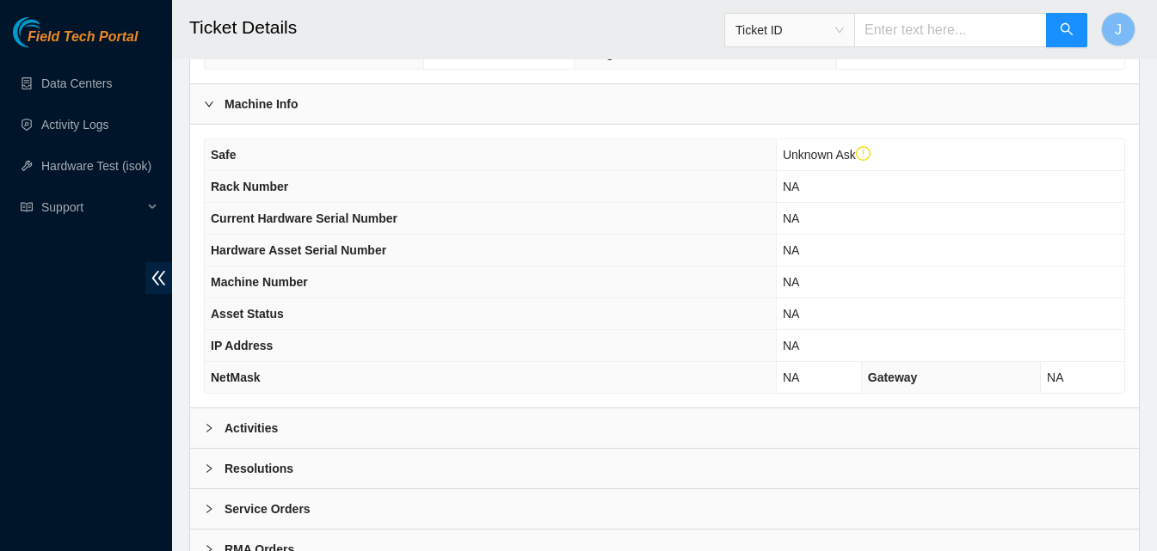
click at [770, 430] on div "Activities" at bounding box center [664, 429] width 949 height 40
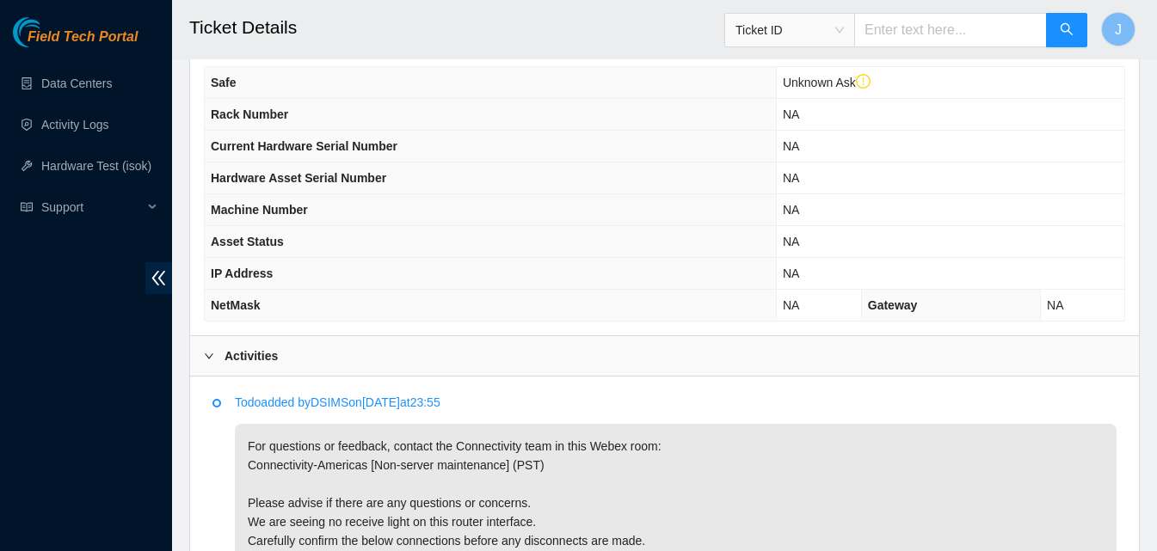
scroll to position [430, 0]
